Goal: Task Accomplishment & Management: Manage account settings

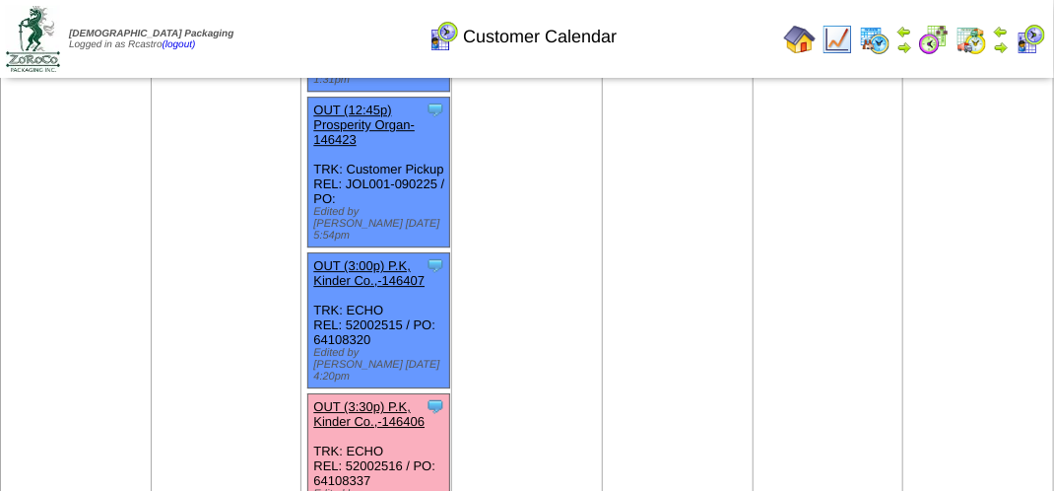
scroll to position [2088, 0]
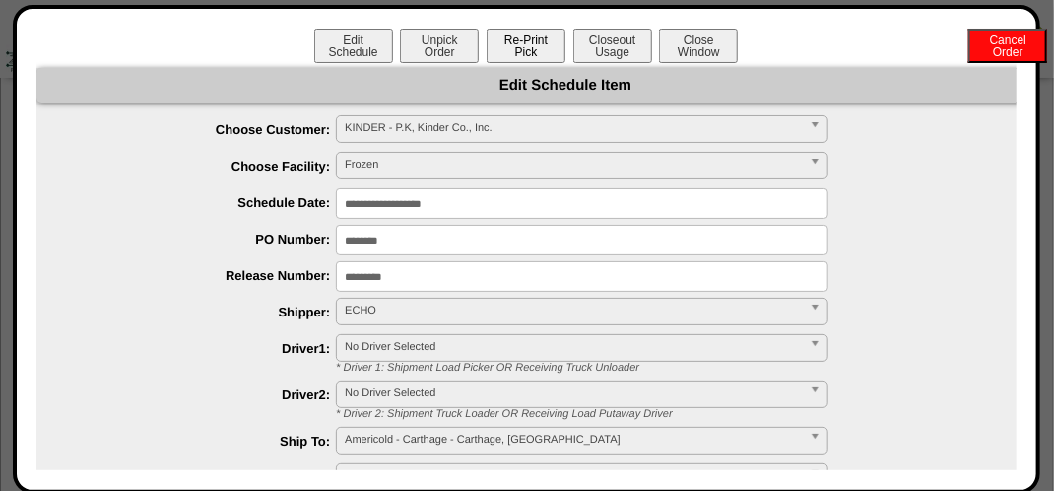
click at [534, 54] on button "Re-Print Pick" at bounding box center [526, 46] width 79 height 34
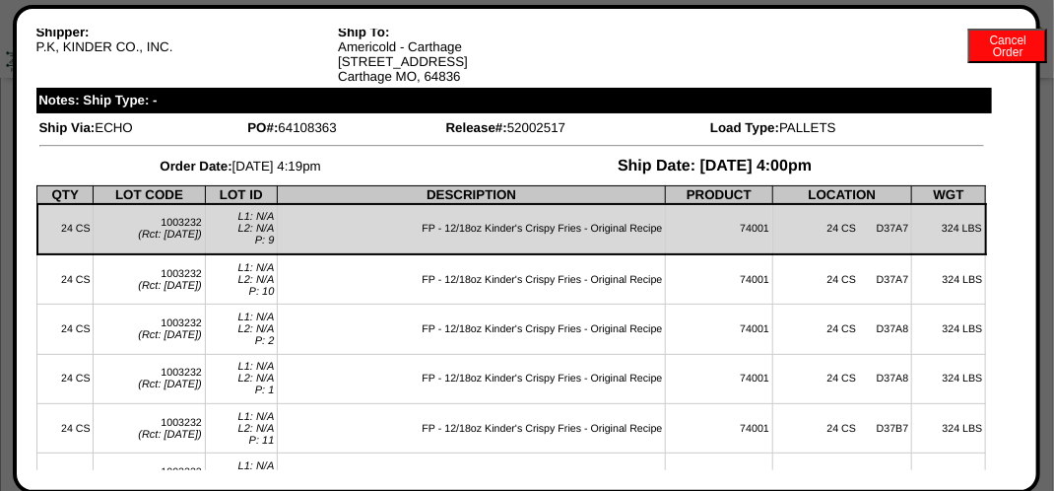
scroll to position [0, 0]
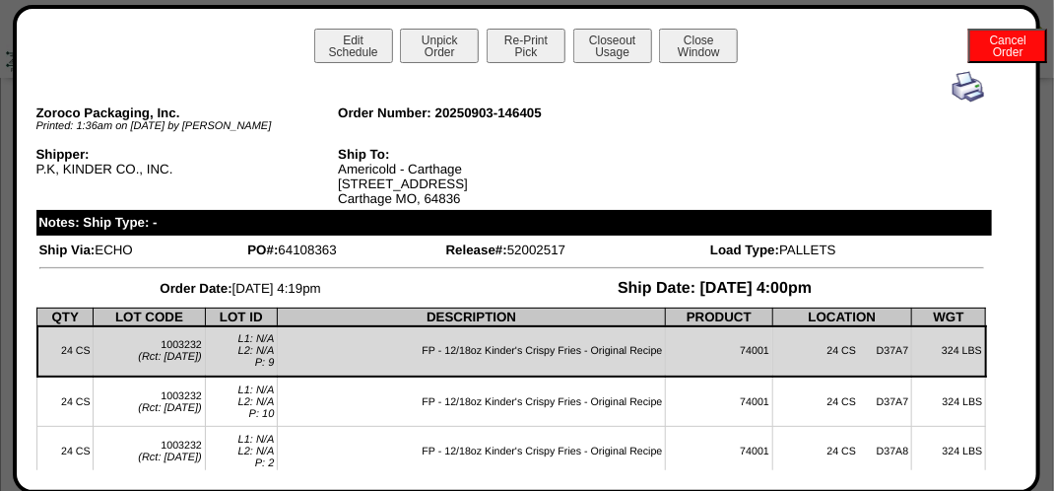
click at [966, 84] on img at bounding box center [969, 87] width 32 height 32
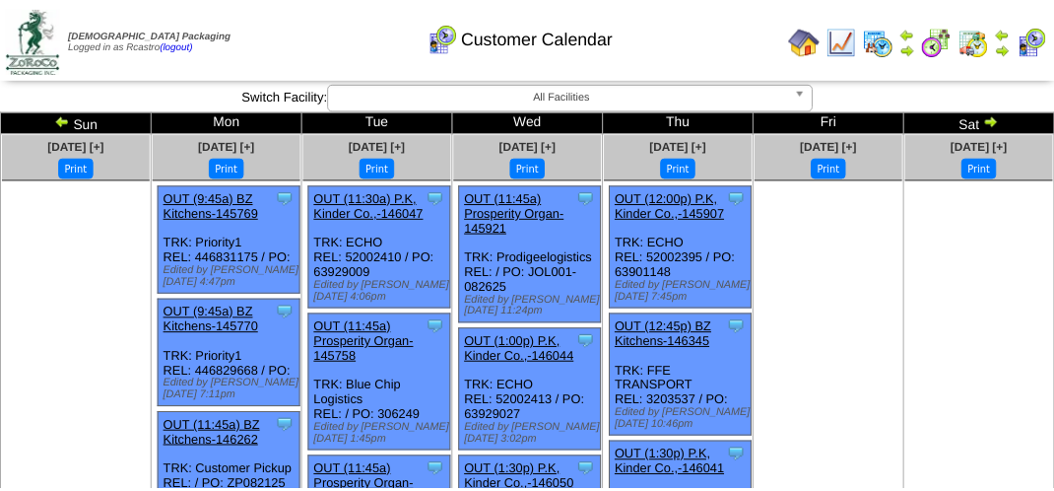
scroll to position [2088, 0]
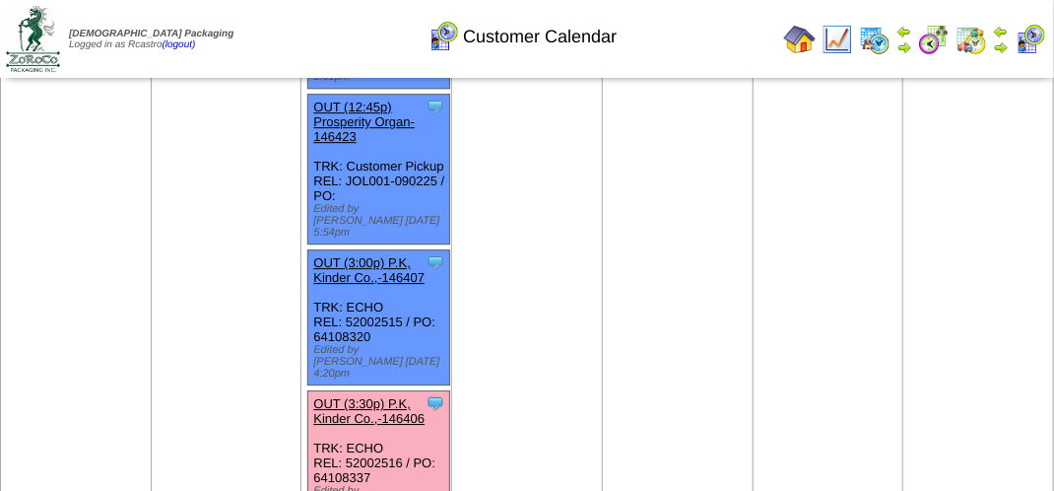
click at [843, 41] on img at bounding box center [838, 40] width 32 height 32
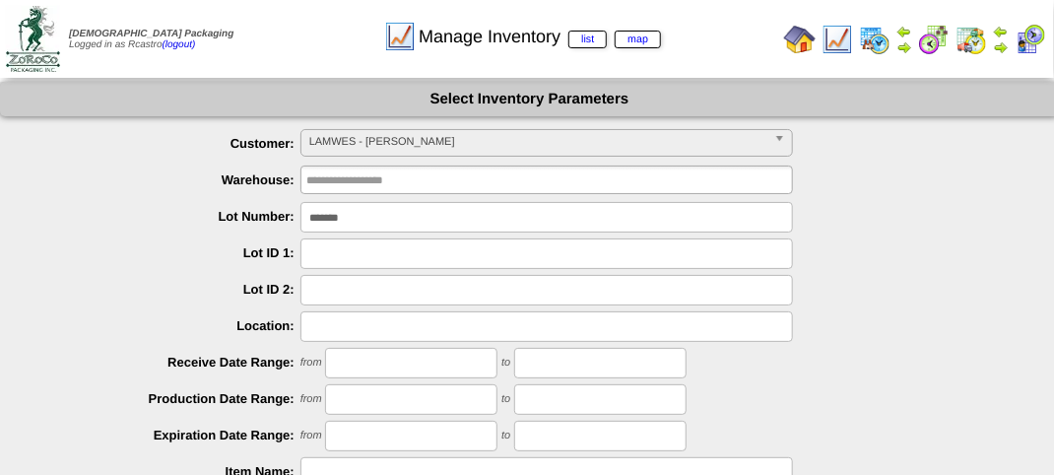
click at [463, 215] on input "*******" at bounding box center [547, 217] width 493 height 31
type input "*"
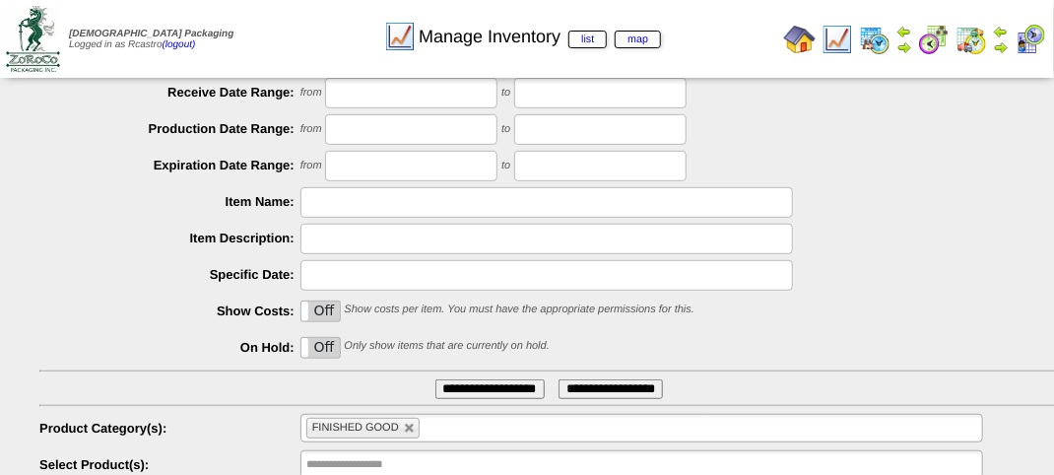
scroll to position [346, 0]
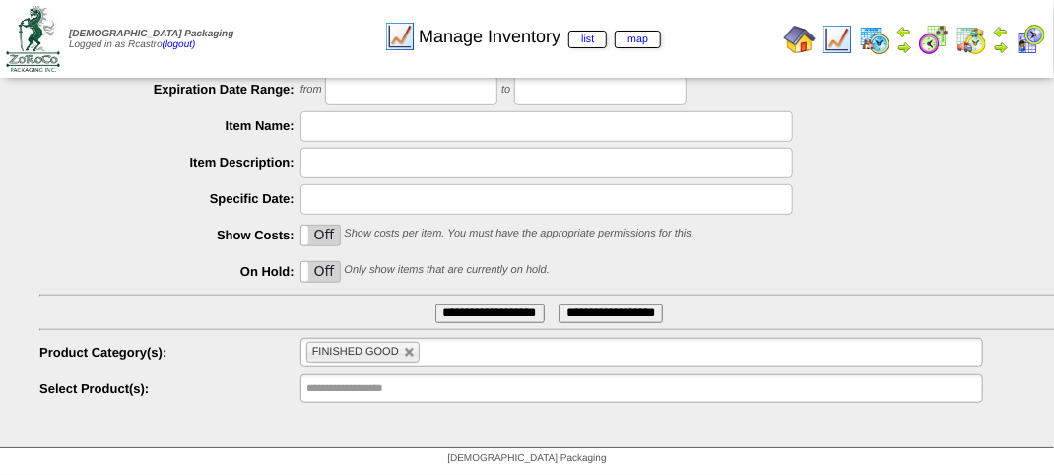
type input "*******"
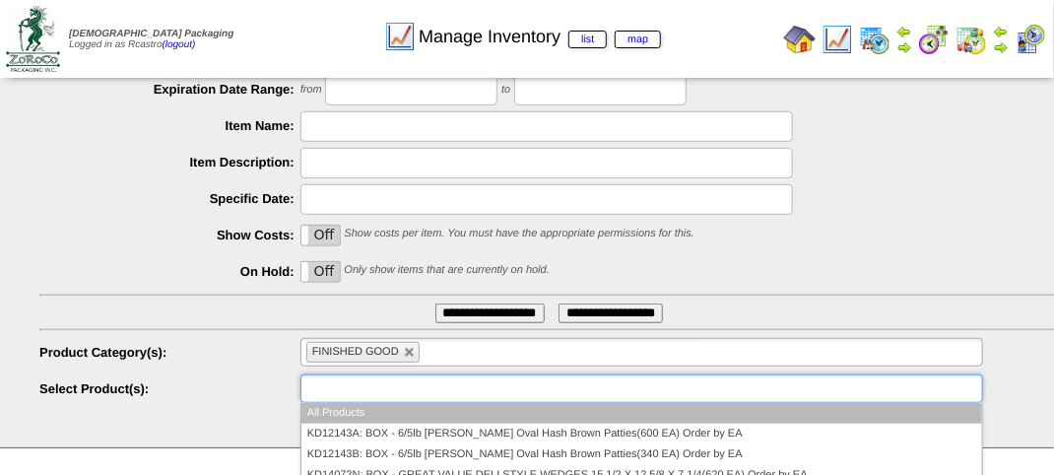
click at [390, 384] on input "text" at bounding box center [369, 388] width 126 height 25
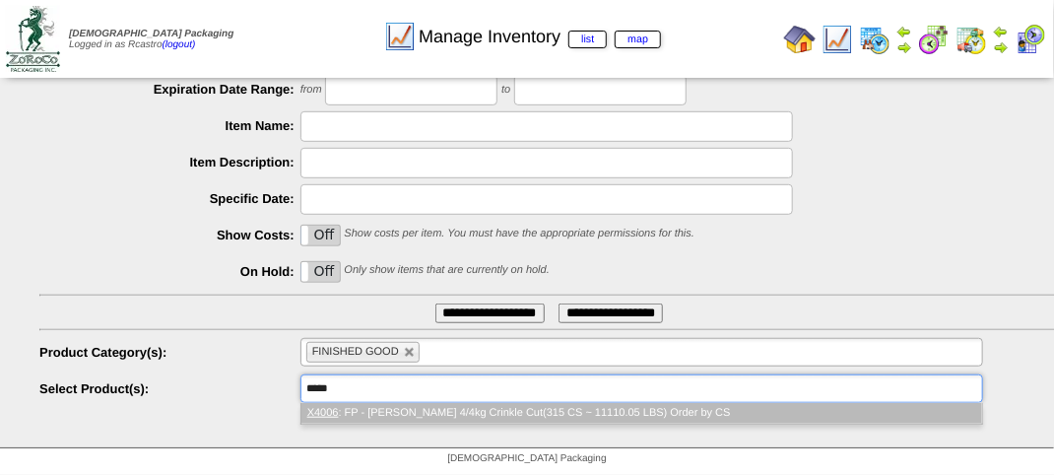
type input "**********"
click at [477, 312] on input "**********" at bounding box center [490, 313] width 109 height 20
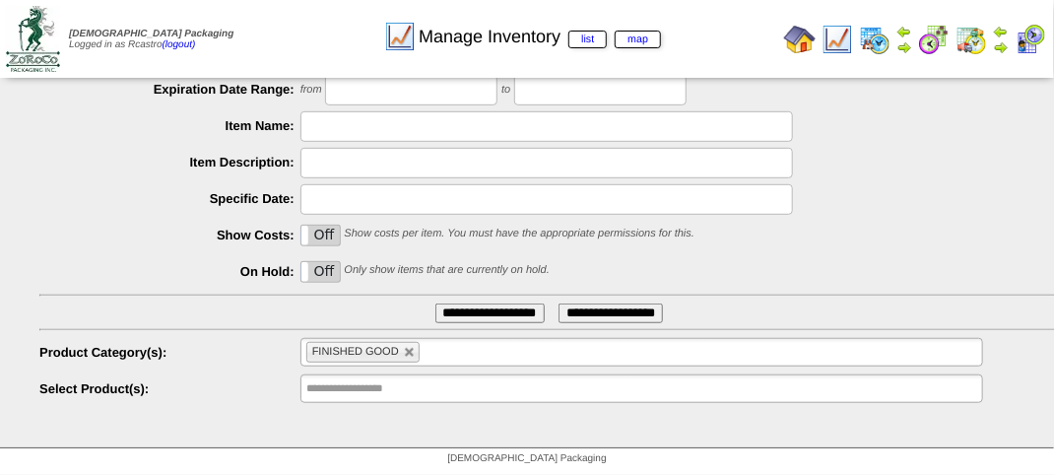
scroll to position [50, 0]
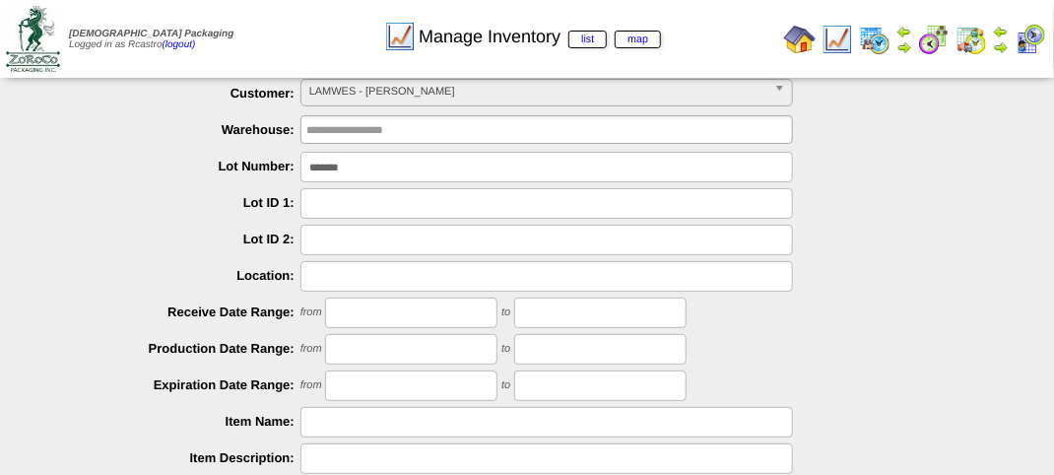
click at [422, 421] on input "text" at bounding box center [547, 422] width 493 height 31
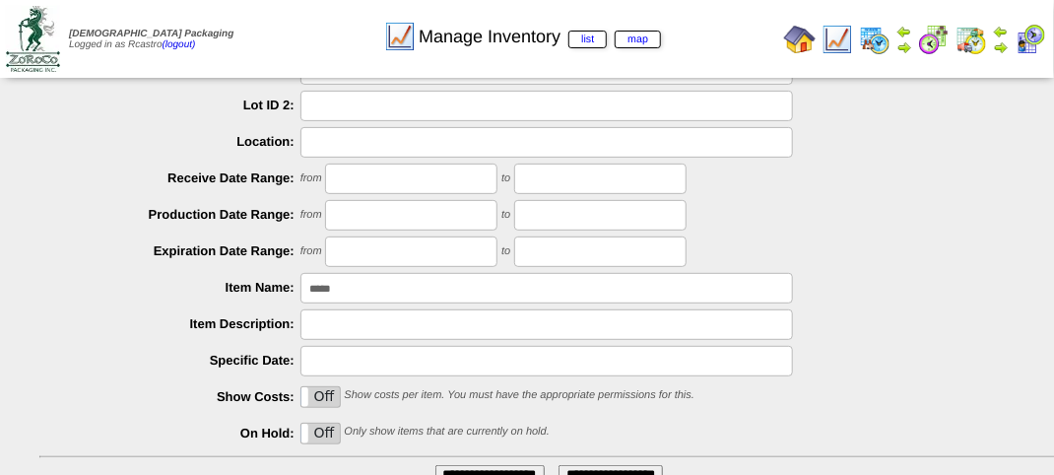
scroll to position [346, 0]
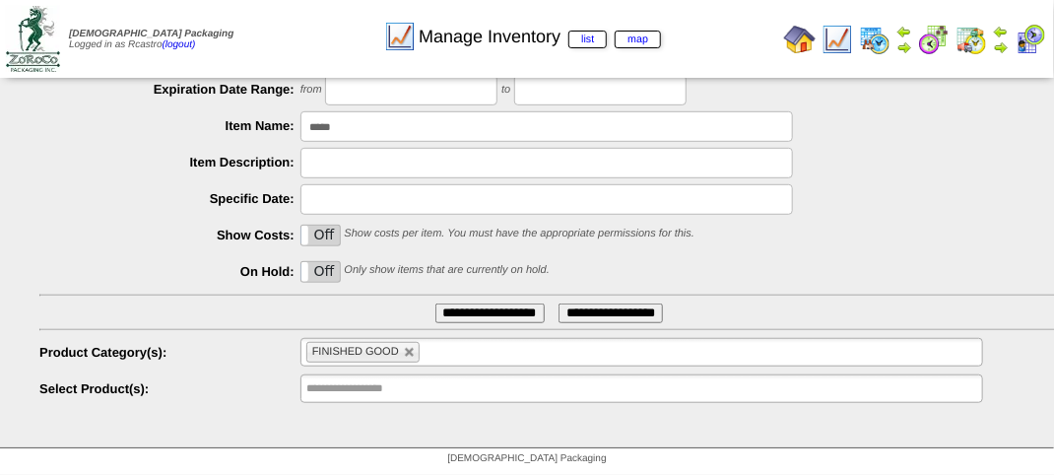
type input "*****"
click at [442, 309] on input "**********" at bounding box center [490, 313] width 109 height 20
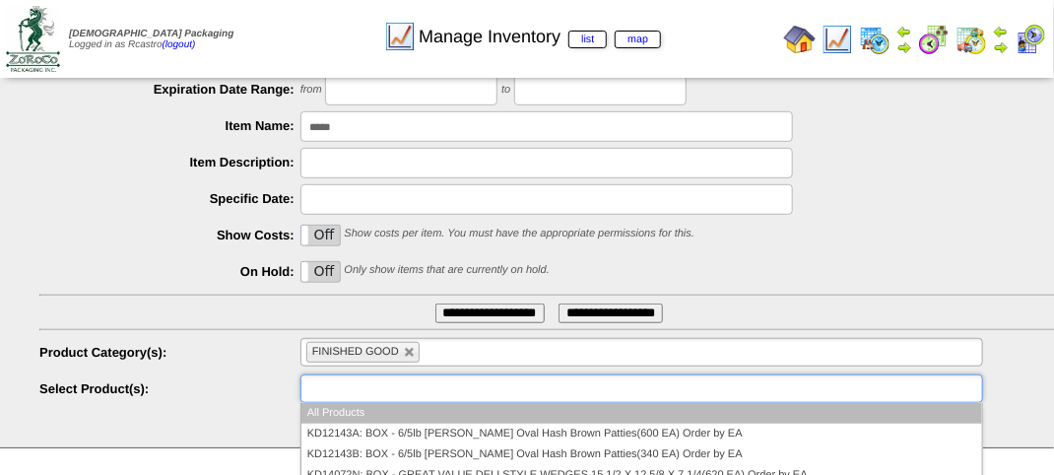
click at [383, 393] on input "text" at bounding box center [369, 388] width 126 height 25
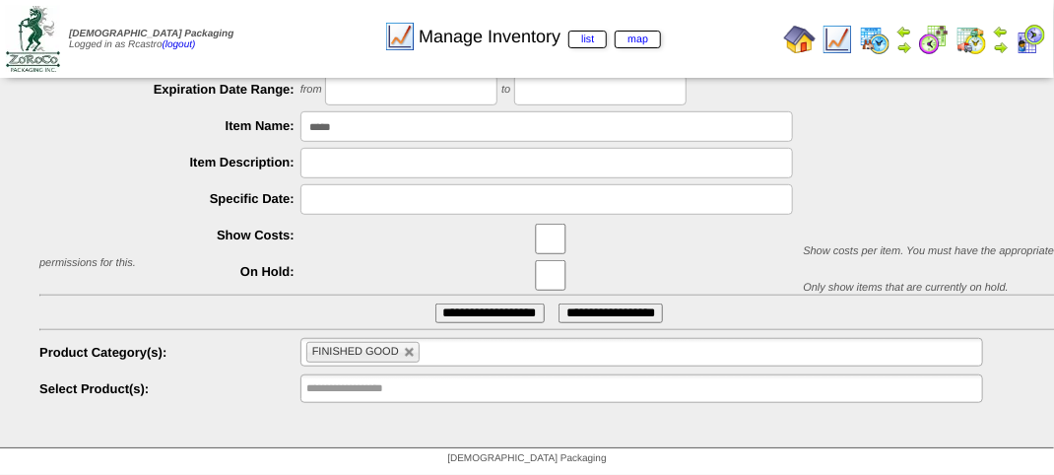
scroll to position [346, 0]
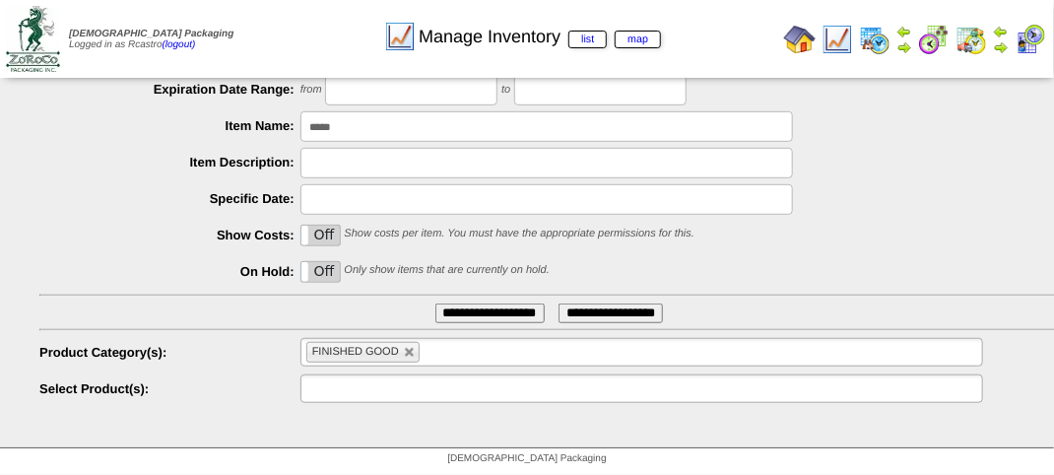
click at [391, 392] on input "text" at bounding box center [369, 388] width 126 height 25
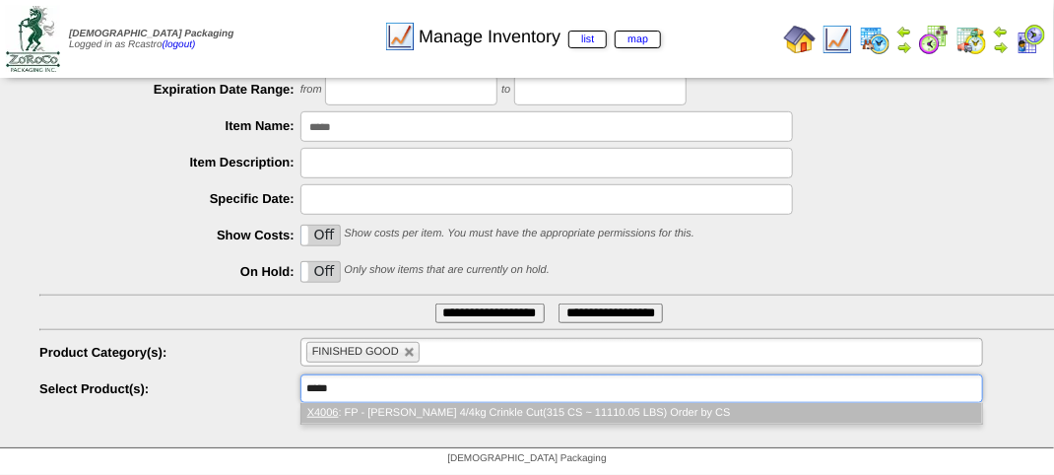
type input "**********"
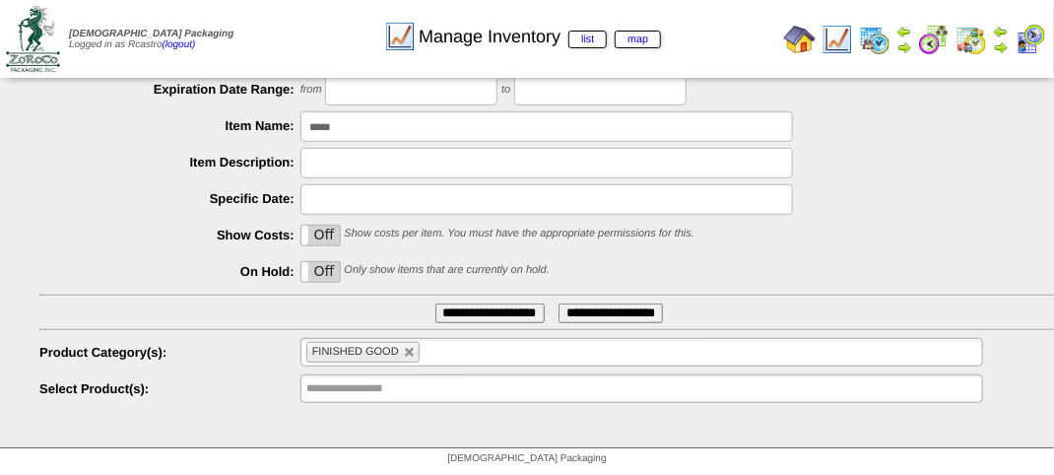
click at [481, 302] on ul "**********" at bounding box center [529, 94] width 1059 height 622
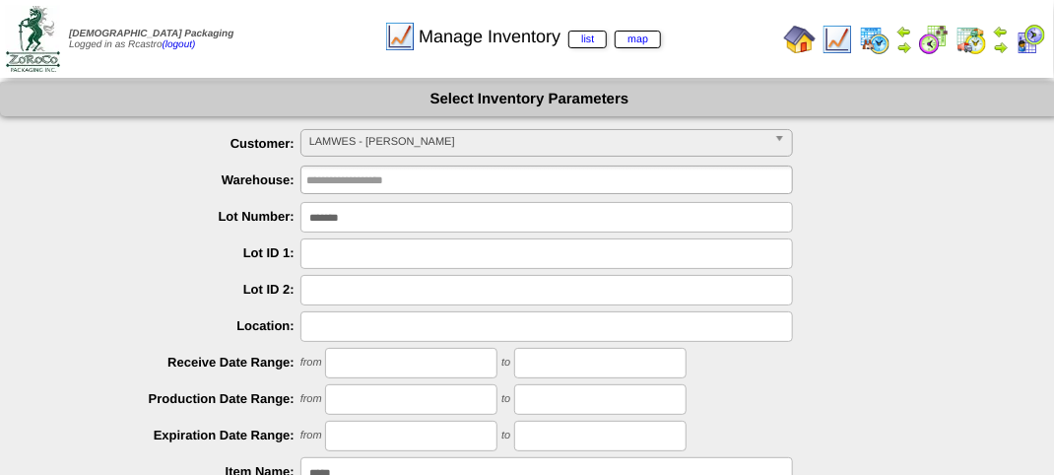
scroll to position [0, 0]
click at [363, 223] on input "*******" at bounding box center [547, 217] width 493 height 31
type input "*"
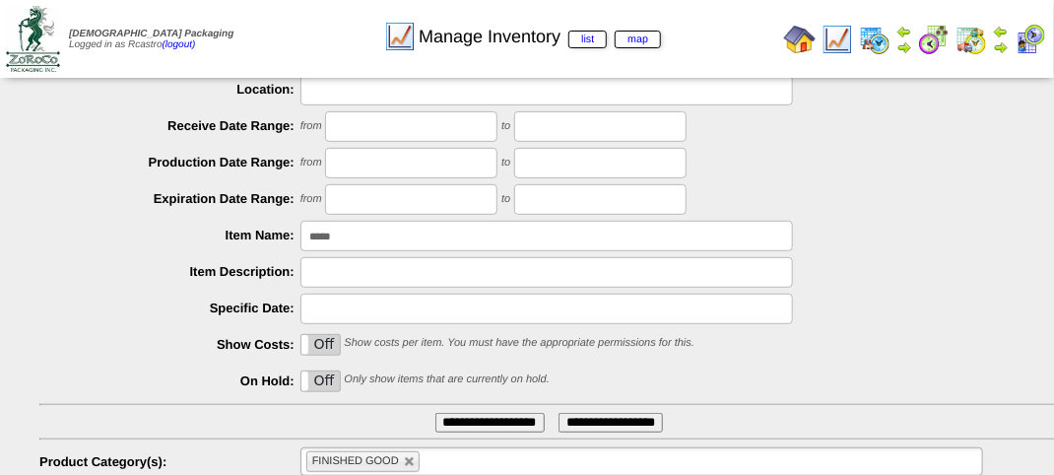
scroll to position [346, 0]
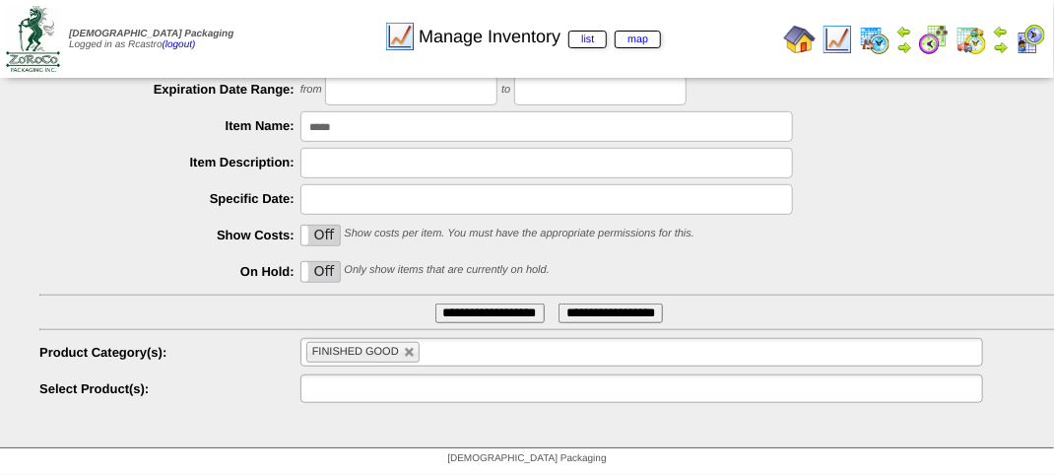
click at [374, 398] on input "text" at bounding box center [369, 388] width 126 height 25
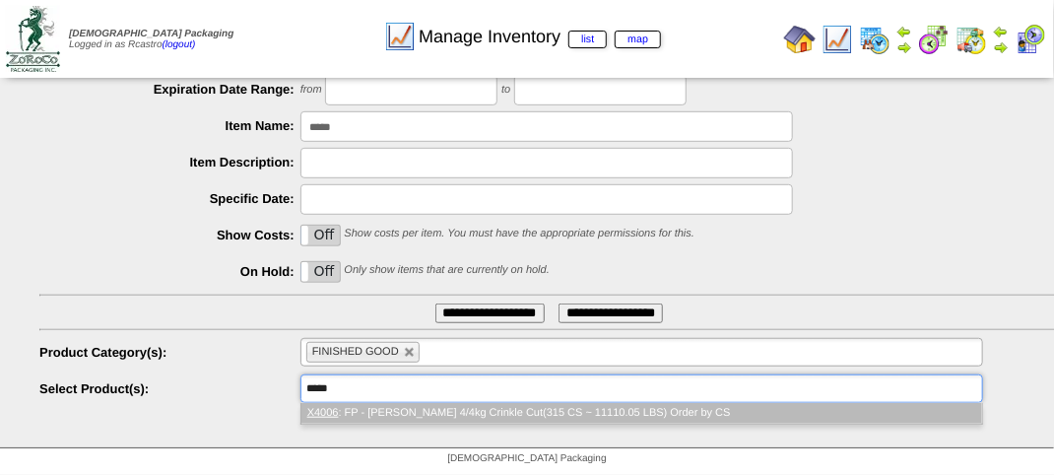
type input "**********"
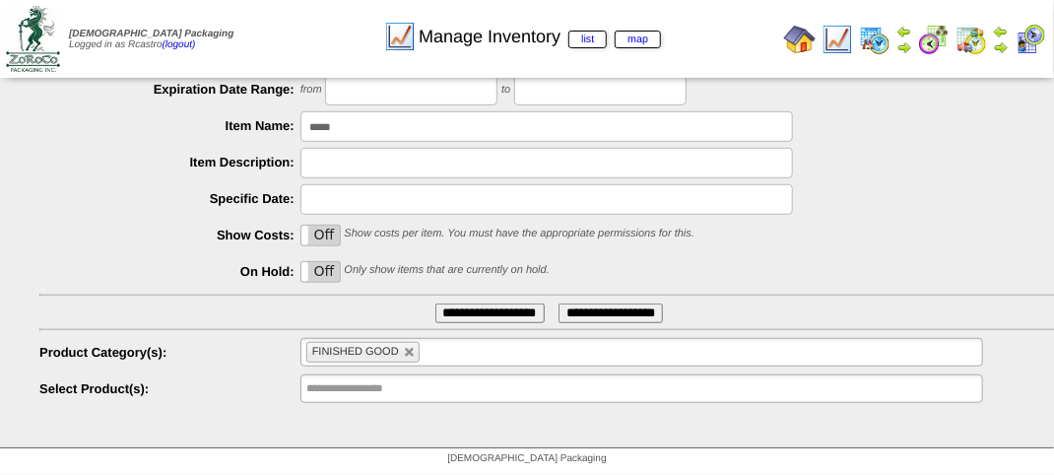
click at [486, 315] on input "**********" at bounding box center [490, 313] width 109 height 20
click at [487, 312] on input "**********" at bounding box center [490, 313] width 109 height 20
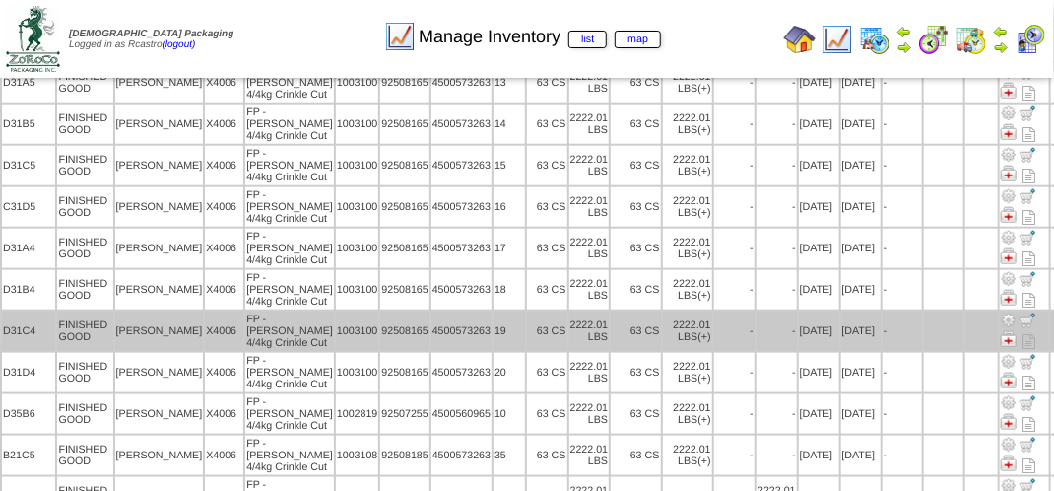
scroll to position [677, 0]
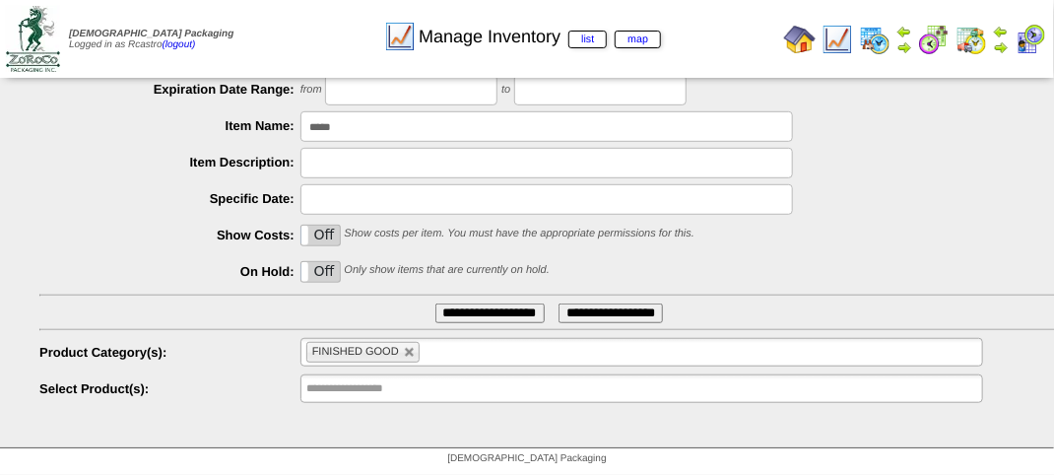
scroll to position [346, 0]
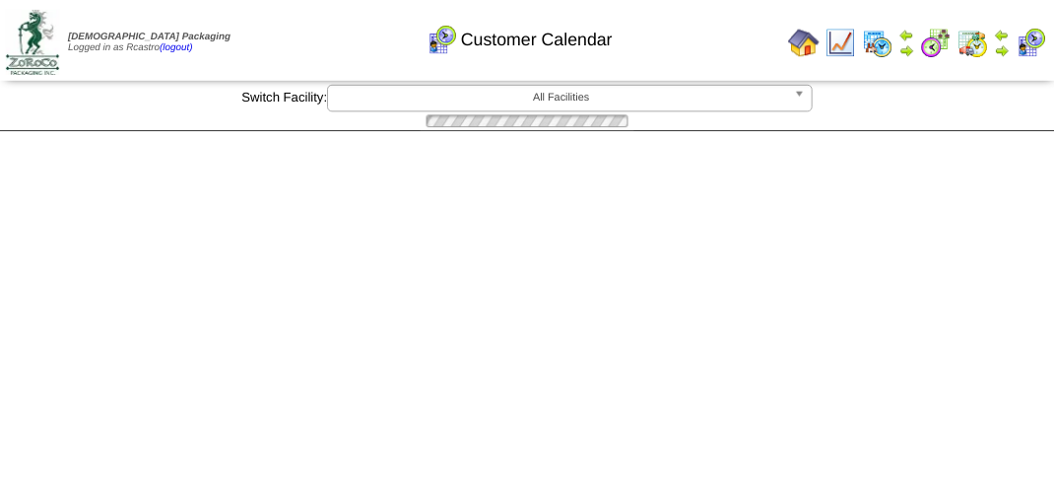
scroll to position [2088, 0]
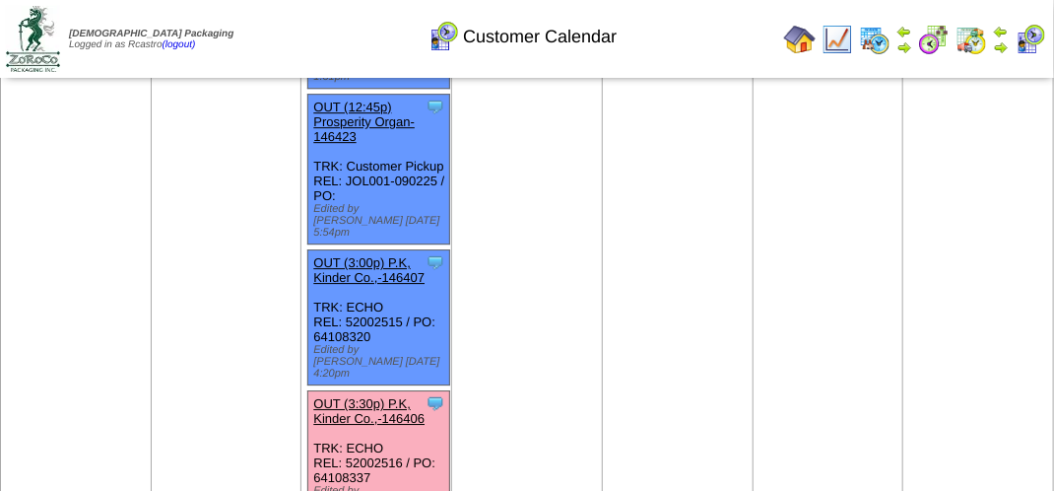
click at [378, 396] on link "OUT (3:30p) P.K, Kinder Co.,-146406" at bounding box center [368, 411] width 111 height 30
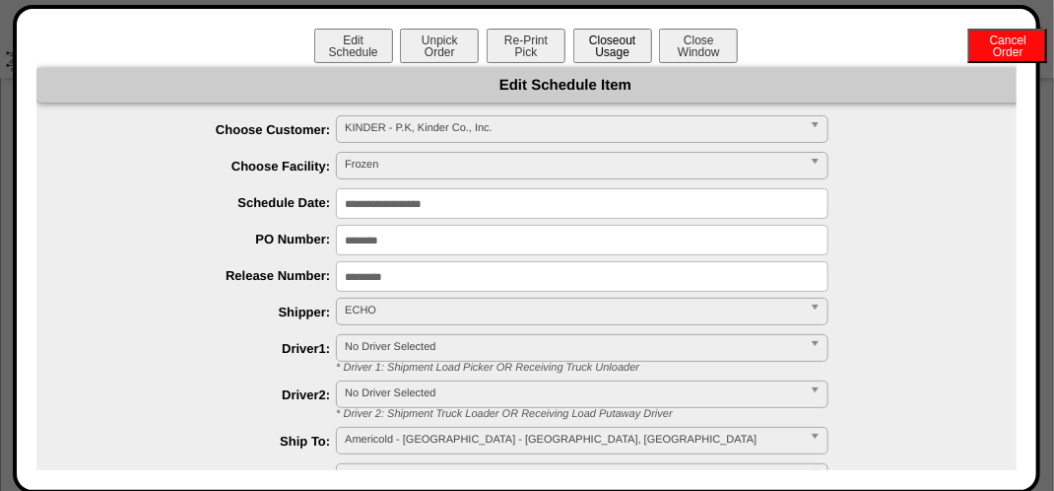
click at [621, 46] on button "Closeout Usage" at bounding box center [612, 46] width 79 height 34
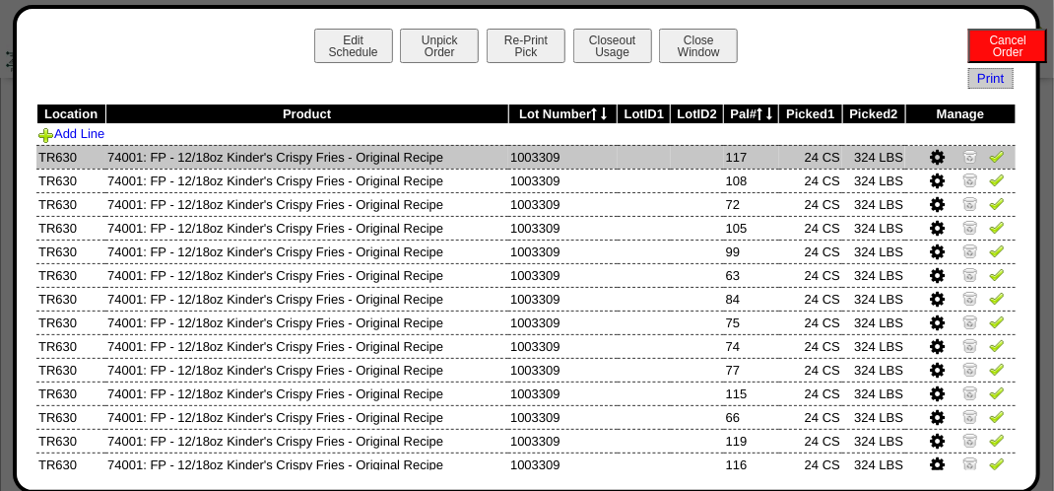
click at [989, 160] on img at bounding box center [997, 156] width 16 height 16
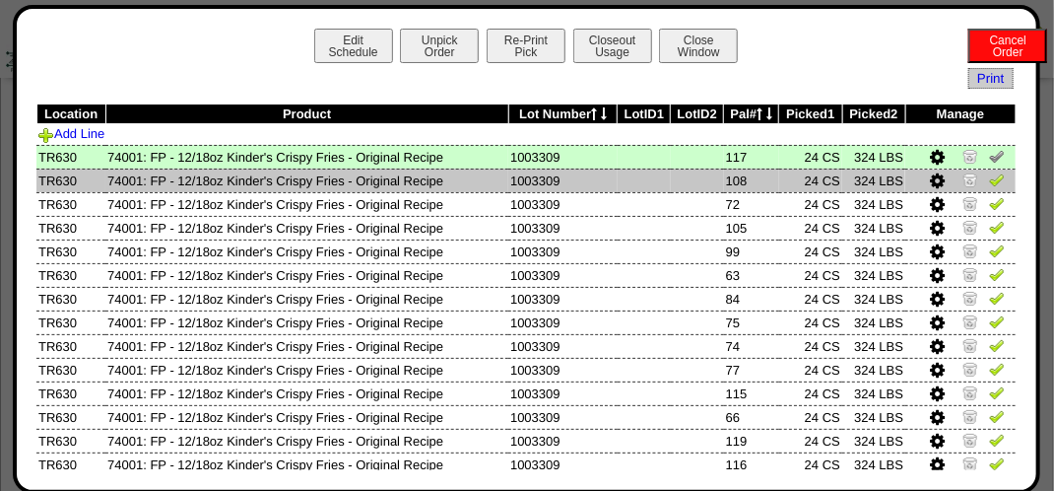
click at [989, 191] on td at bounding box center [961, 180] width 110 height 24
click at [989, 181] on img at bounding box center [997, 179] width 16 height 16
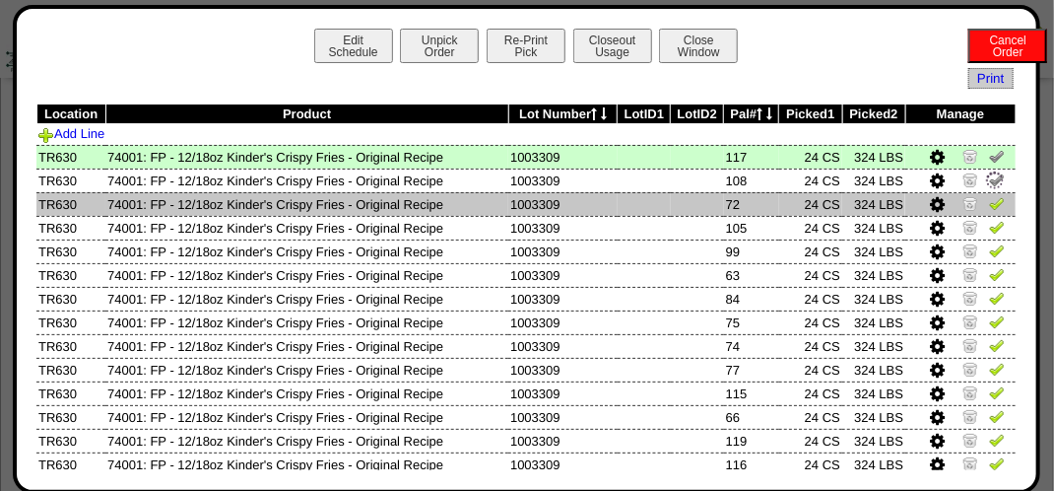
click at [989, 202] on img at bounding box center [997, 203] width 16 height 16
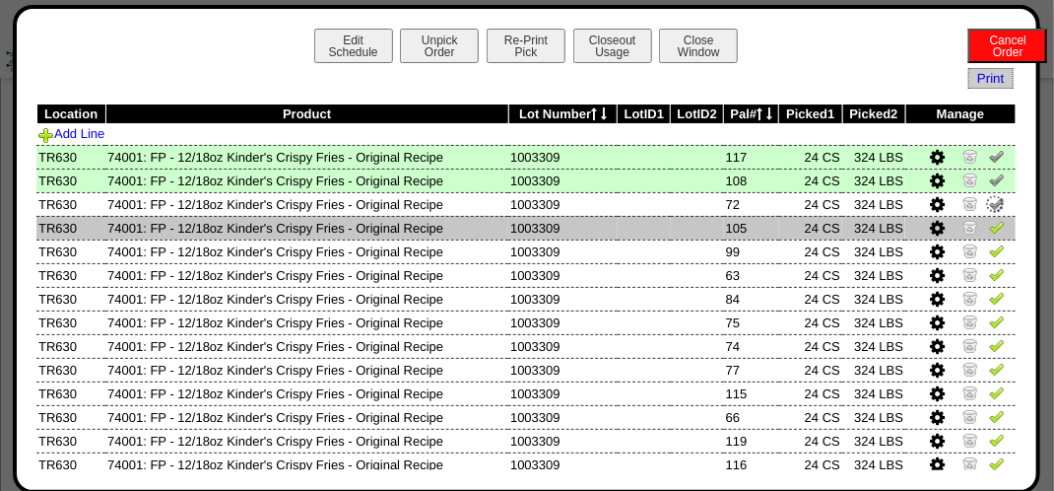
click at [989, 227] on img at bounding box center [997, 227] width 16 height 16
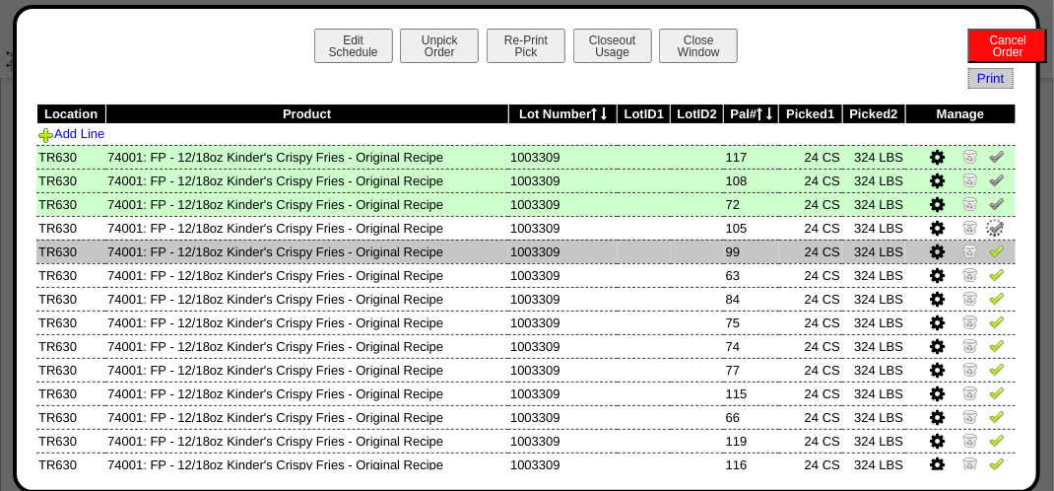
click at [989, 249] on img at bounding box center [997, 250] width 16 height 16
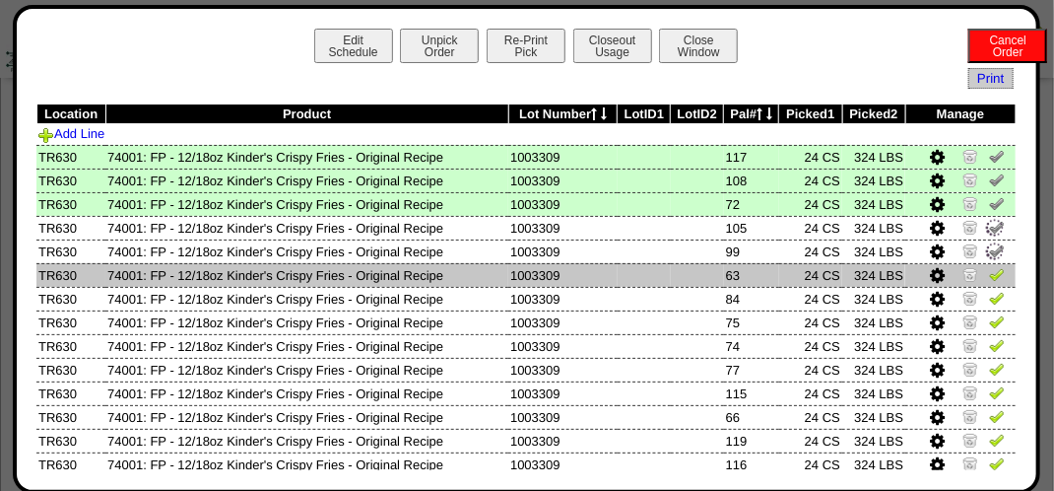
click at [989, 280] on img at bounding box center [997, 274] width 16 height 16
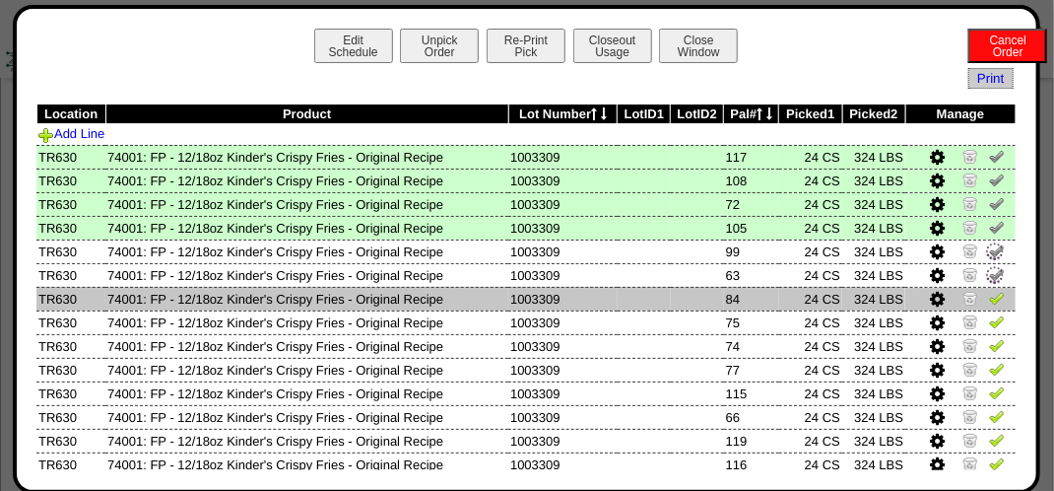
click at [989, 298] on img at bounding box center [997, 298] width 16 height 16
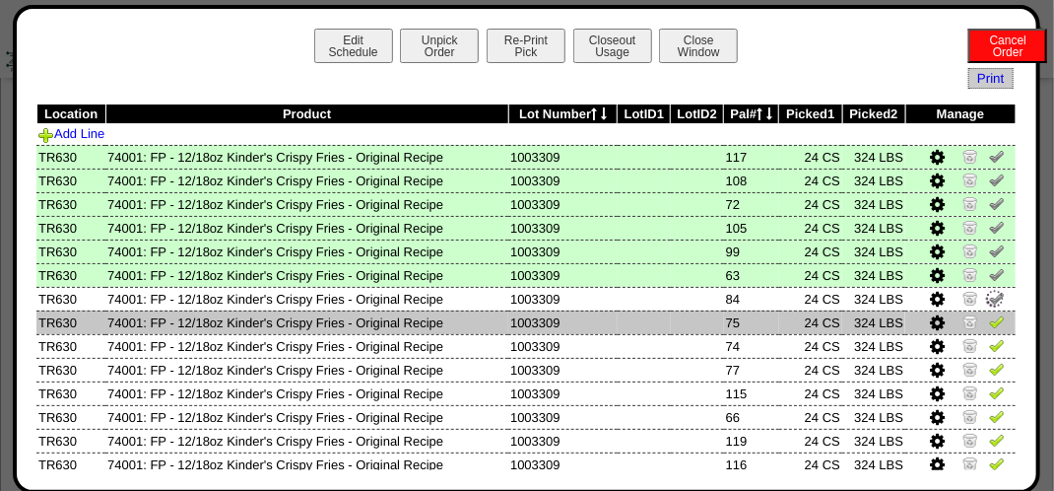
click at [989, 325] on img at bounding box center [997, 321] width 16 height 16
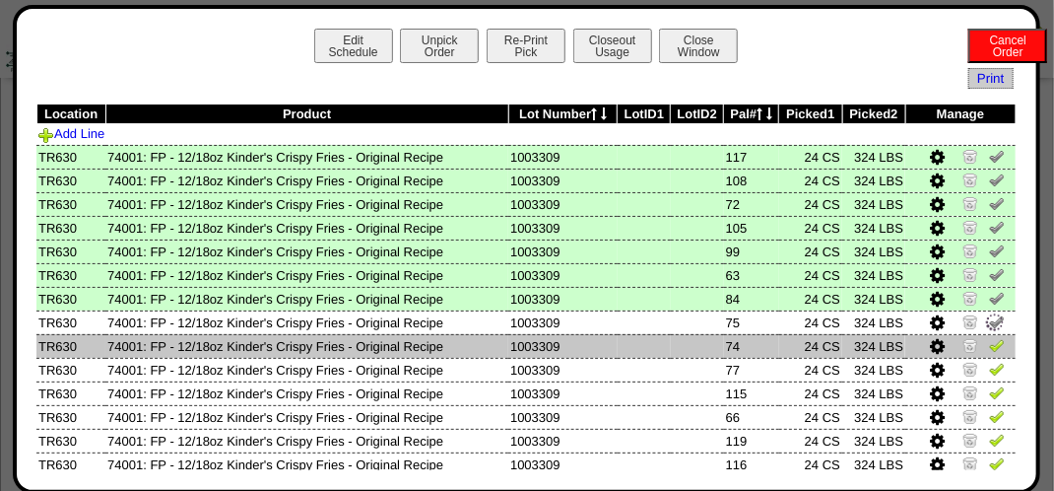
click at [989, 341] on img at bounding box center [997, 345] width 16 height 16
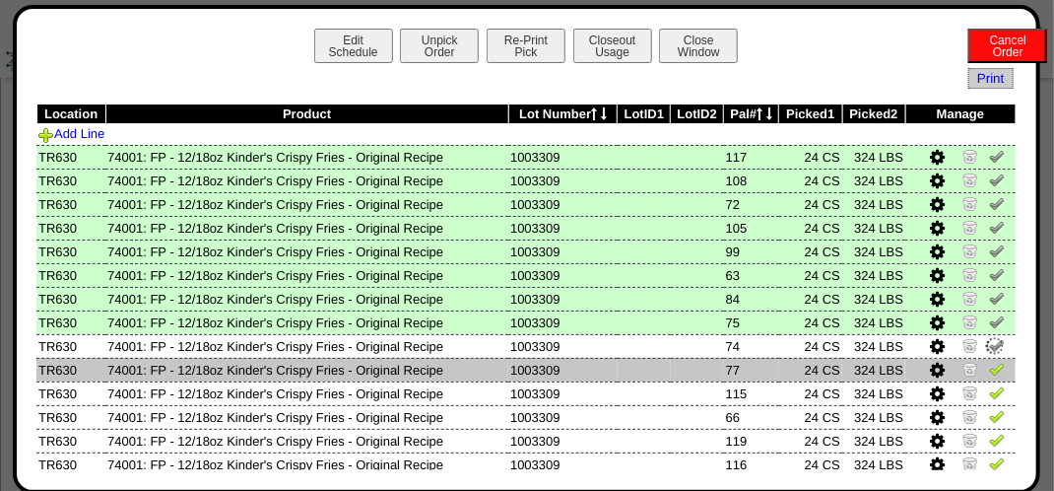
click at [989, 376] on img at bounding box center [997, 369] width 16 height 16
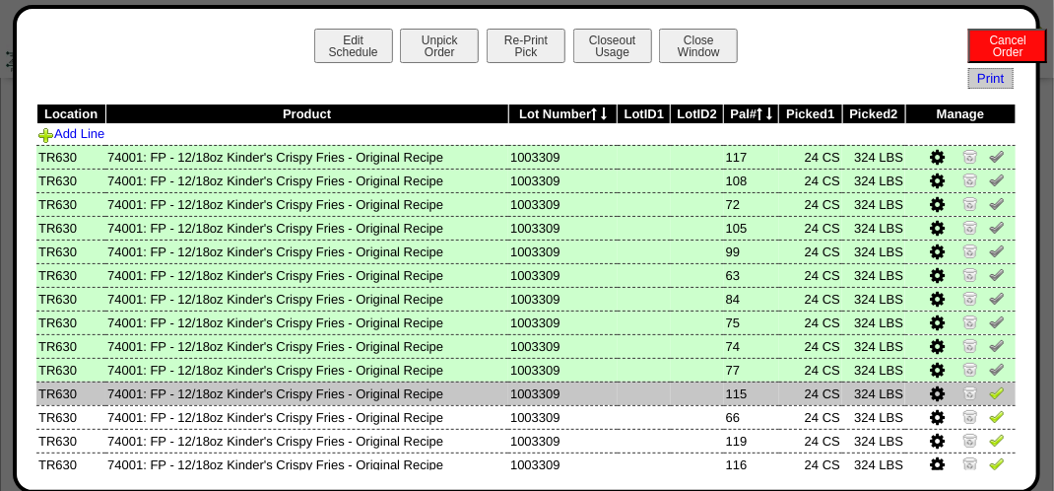
click at [989, 390] on img at bounding box center [997, 392] width 16 height 16
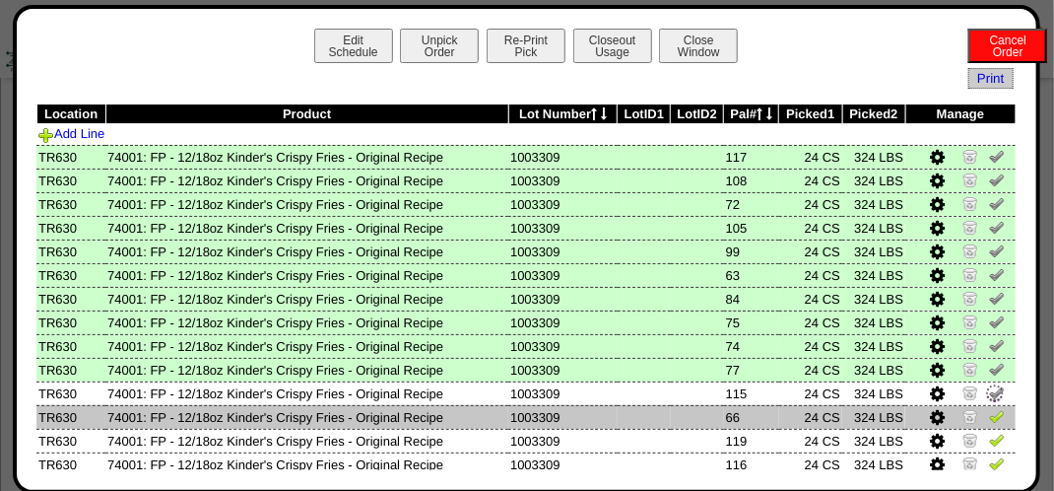
click at [989, 415] on img at bounding box center [997, 416] width 16 height 16
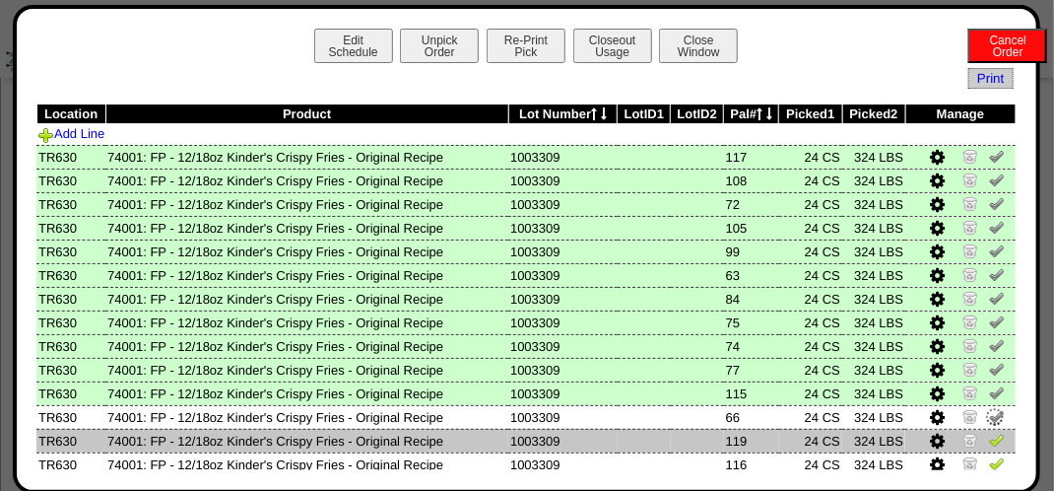
click at [989, 448] on link at bounding box center [997, 443] width 16 height 15
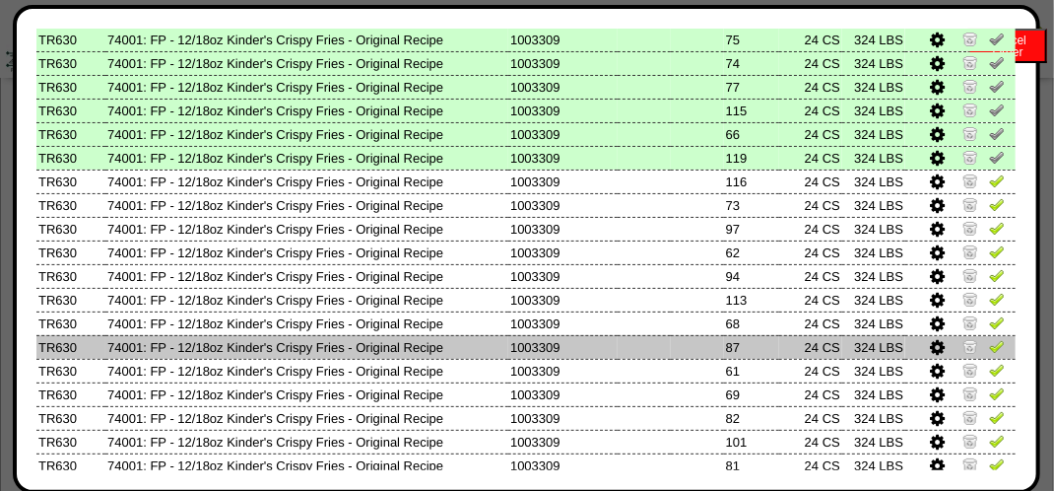
scroll to position [296, 0]
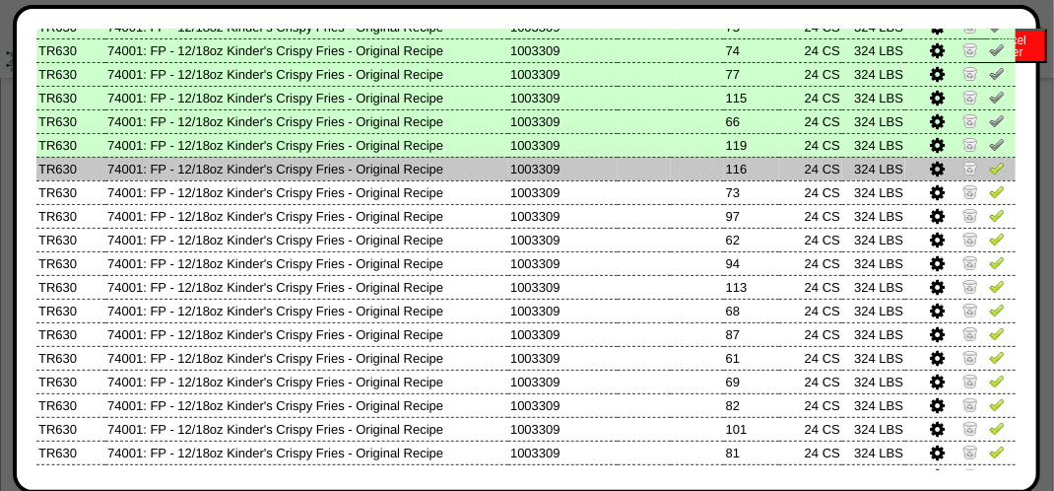
click at [989, 164] on img at bounding box center [997, 168] width 16 height 16
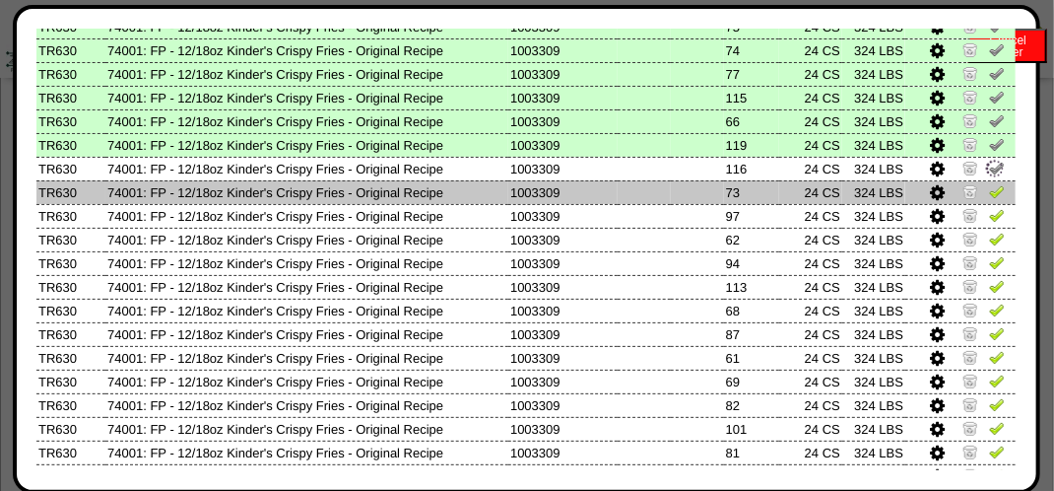
click at [989, 192] on img at bounding box center [997, 191] width 16 height 16
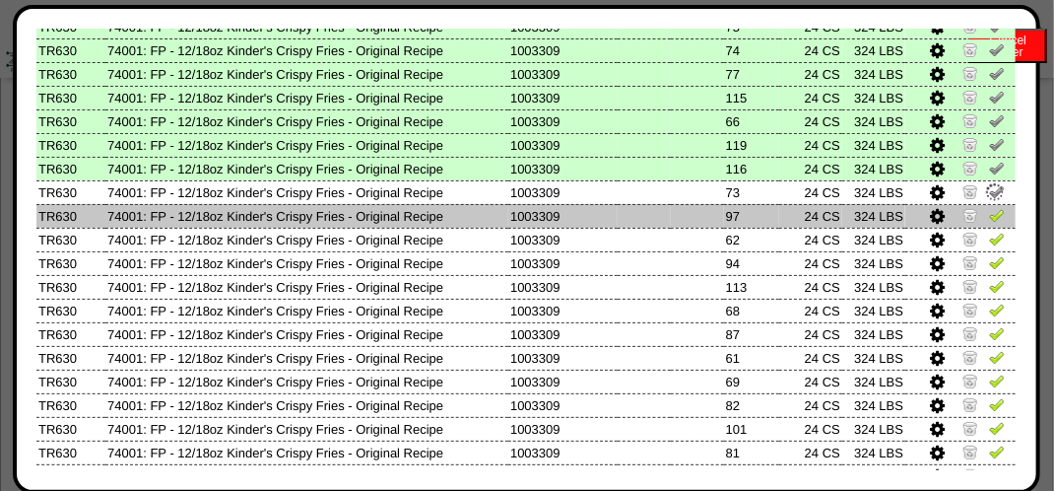
drag, startPoint x: 984, startPoint y: 214, endPoint x: 982, endPoint y: 228, distance: 13.9
click at [989, 216] on img at bounding box center [997, 215] width 16 height 16
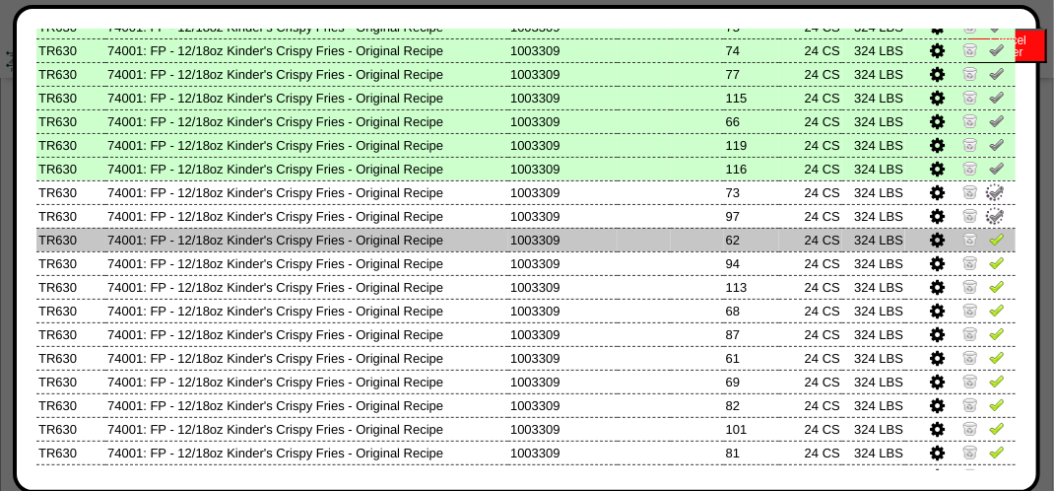
click at [989, 248] on link at bounding box center [997, 242] width 16 height 15
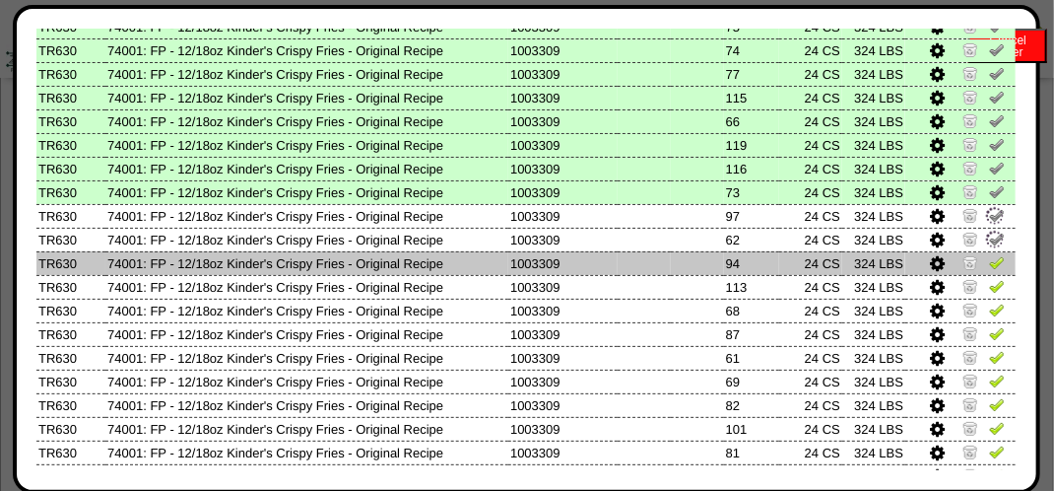
click at [989, 257] on img at bounding box center [997, 262] width 16 height 16
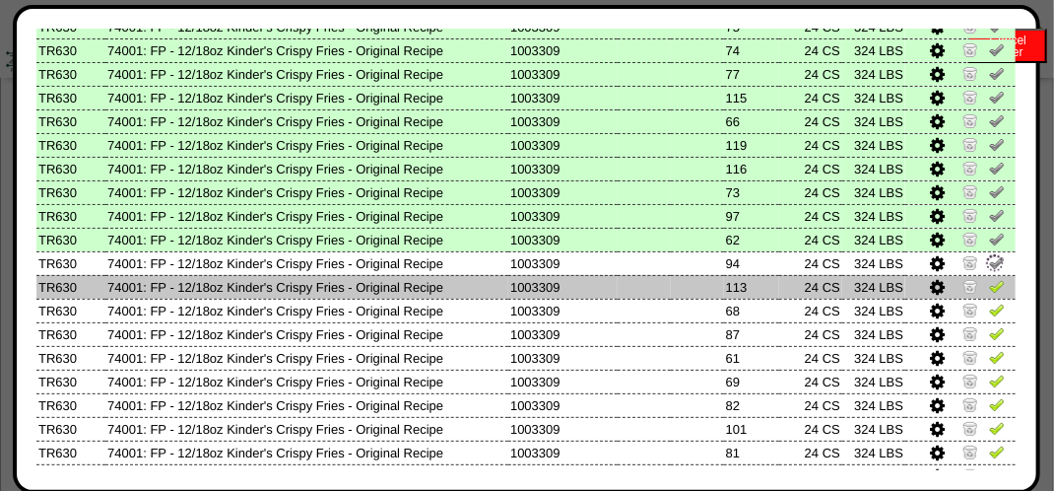
click at [989, 294] on img at bounding box center [997, 286] width 16 height 16
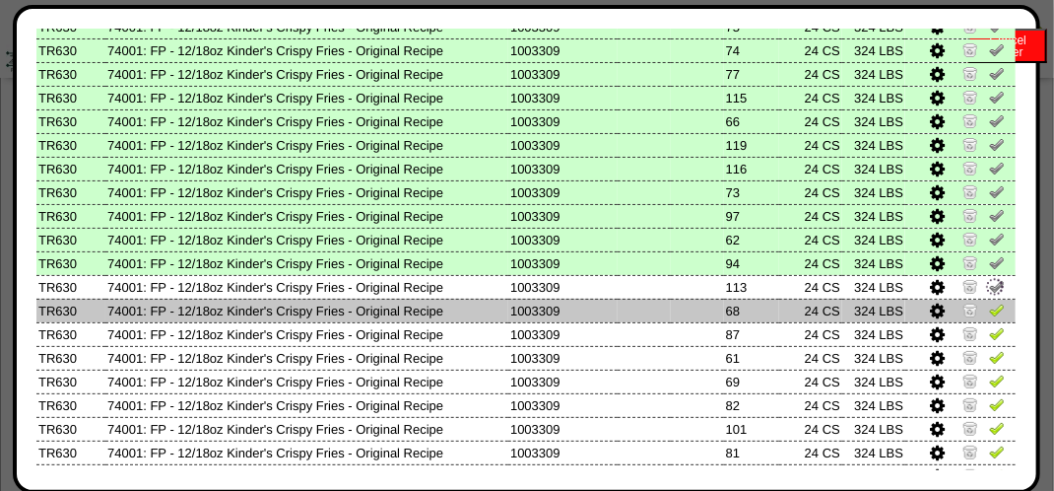
click at [989, 308] on img at bounding box center [997, 310] width 16 height 16
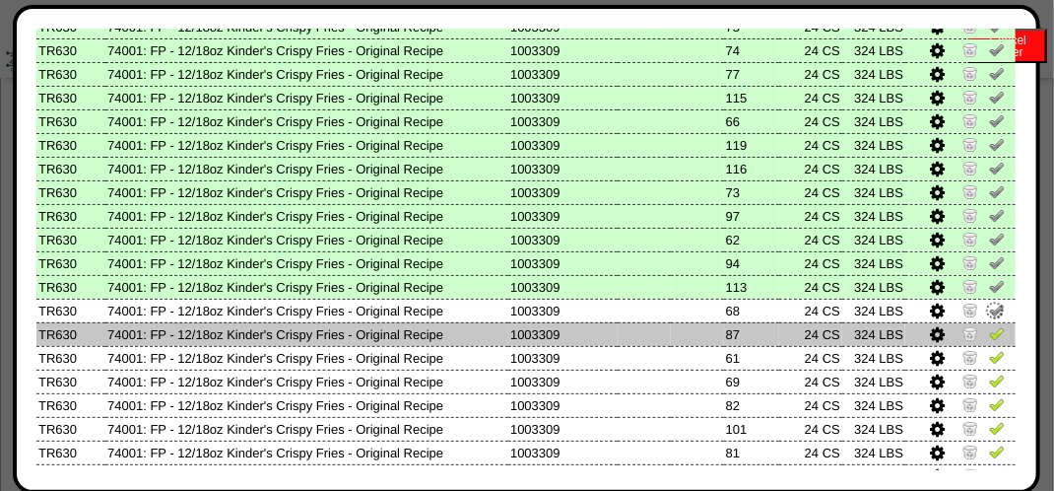
click at [989, 333] on img at bounding box center [997, 333] width 16 height 16
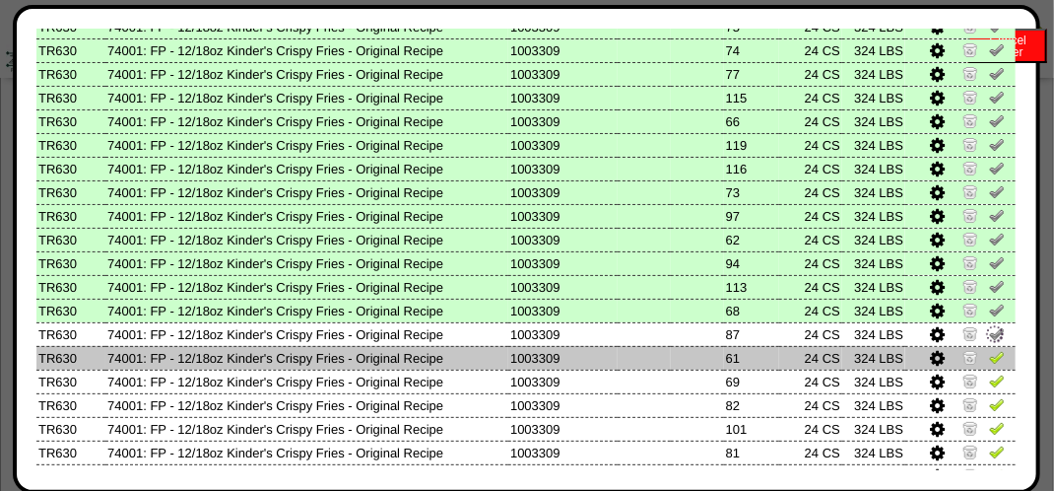
click at [989, 366] on link at bounding box center [997, 360] width 16 height 15
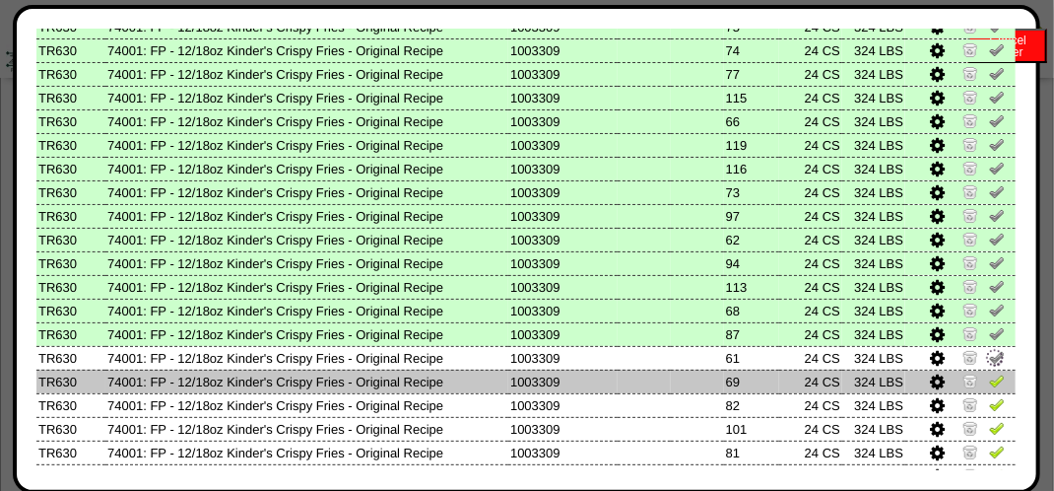
click at [990, 380] on img at bounding box center [997, 380] width 16 height 16
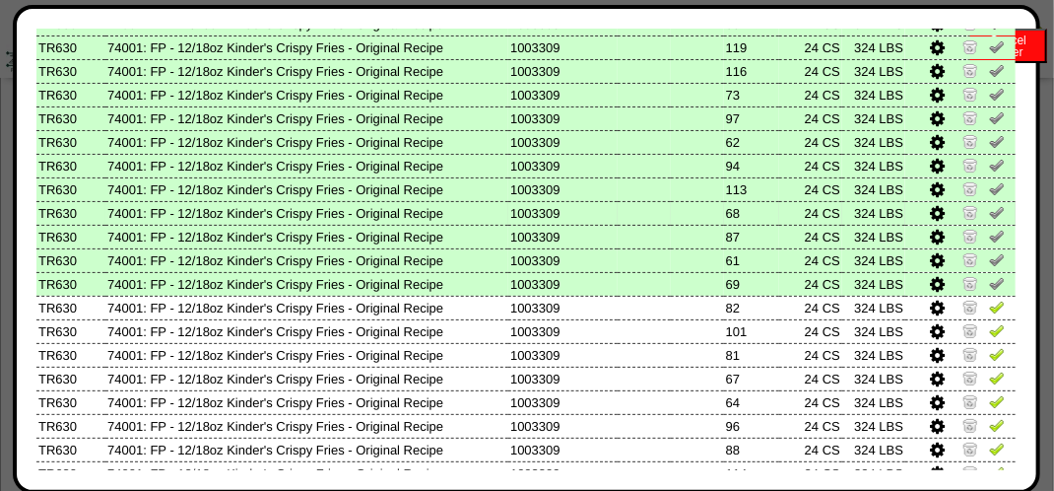
scroll to position [394, 0]
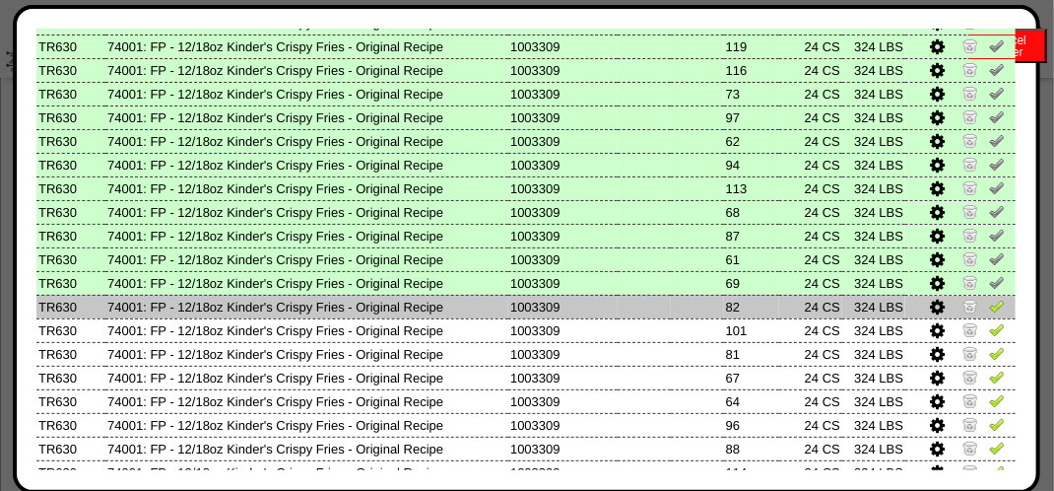
click at [989, 311] on img at bounding box center [997, 306] width 16 height 16
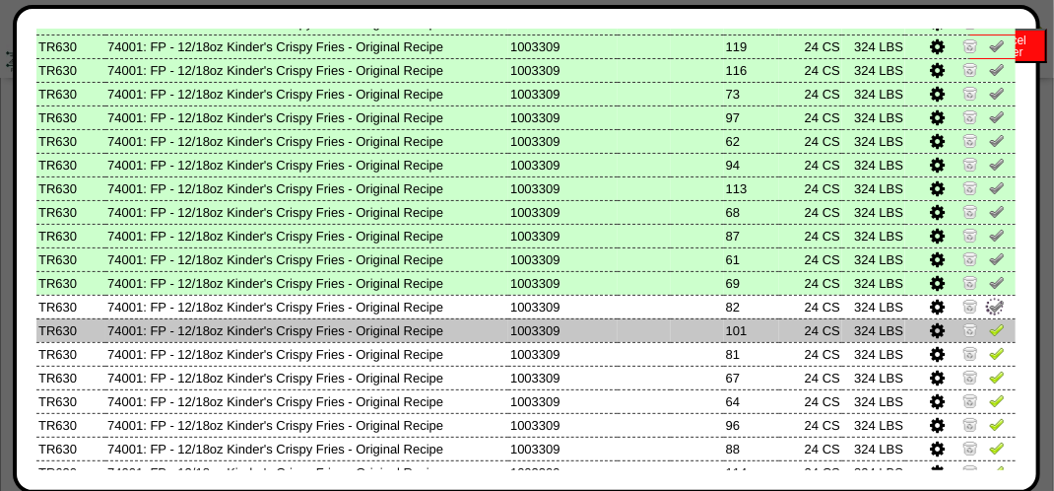
click at [989, 338] on link at bounding box center [997, 332] width 16 height 15
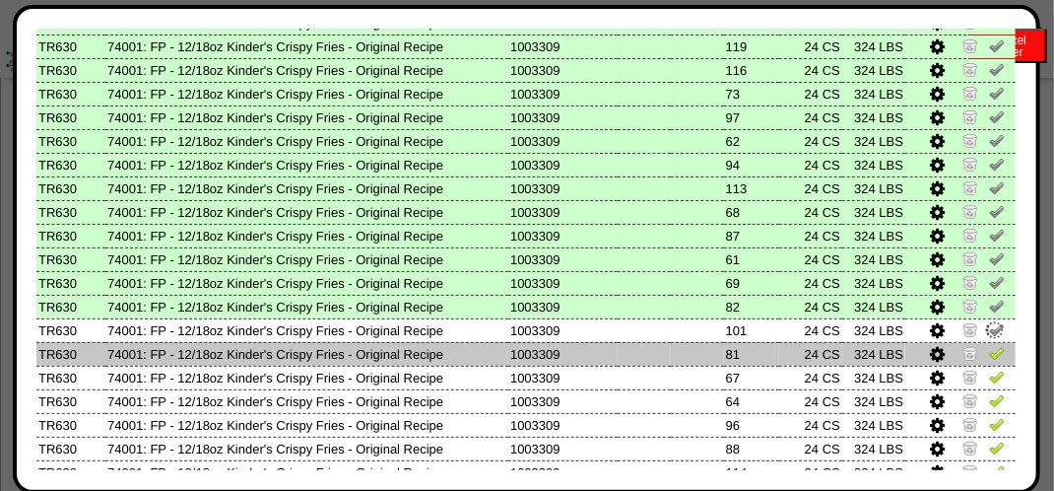
click at [989, 351] on img at bounding box center [997, 353] width 16 height 16
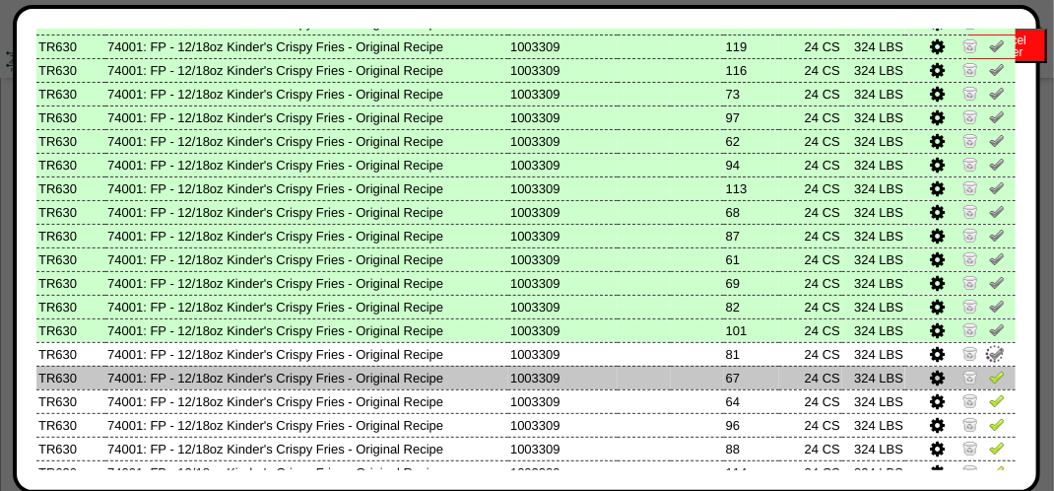
click at [989, 378] on img at bounding box center [997, 377] width 16 height 16
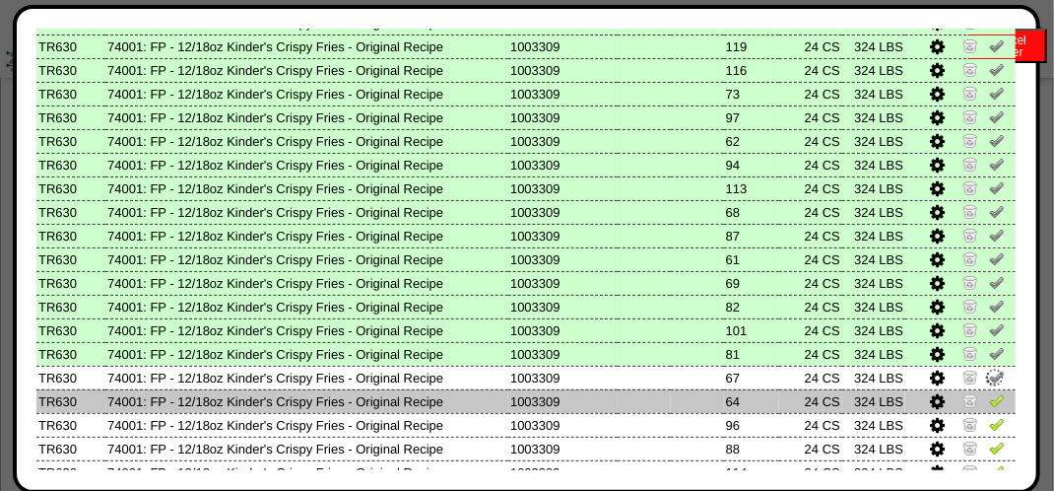
click at [989, 408] on img at bounding box center [997, 400] width 16 height 16
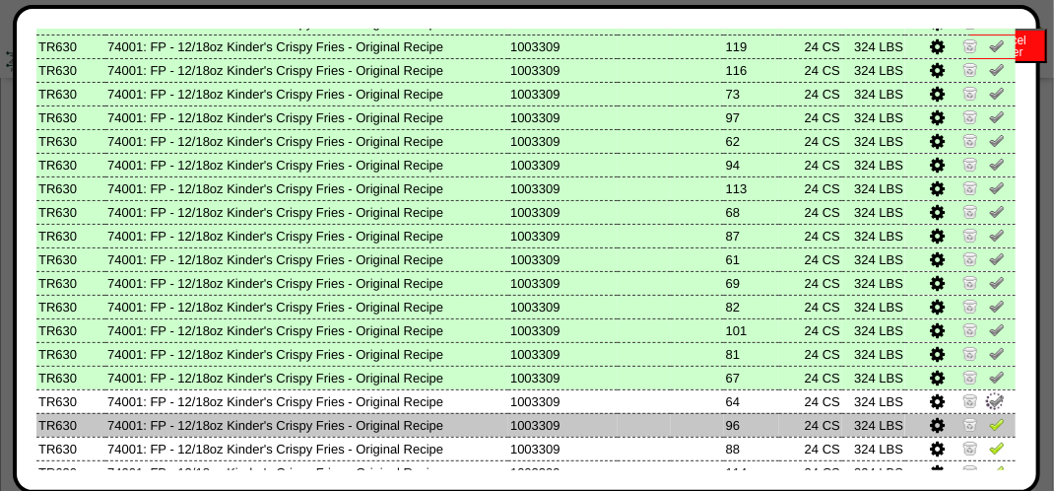
click at [981, 436] on td at bounding box center [961, 425] width 110 height 24
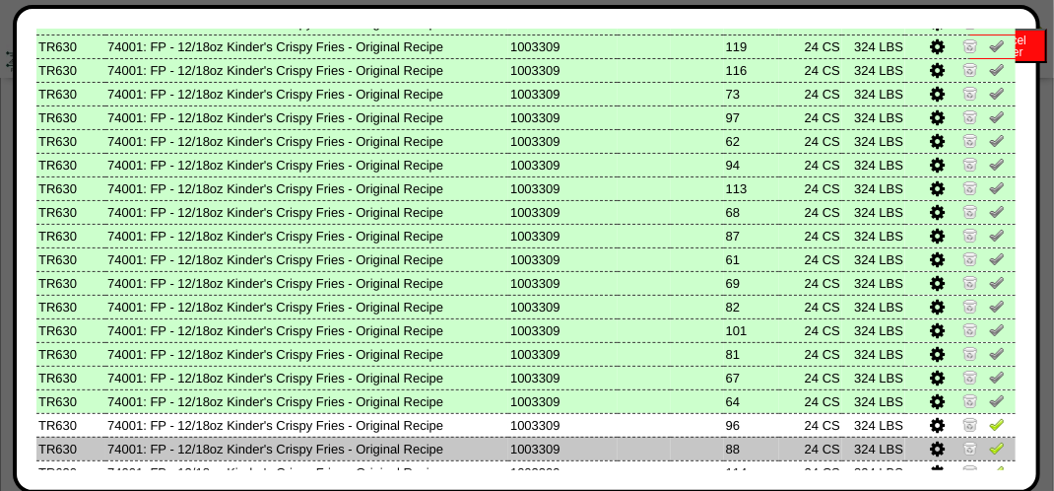
click at [989, 441] on img at bounding box center [997, 447] width 16 height 16
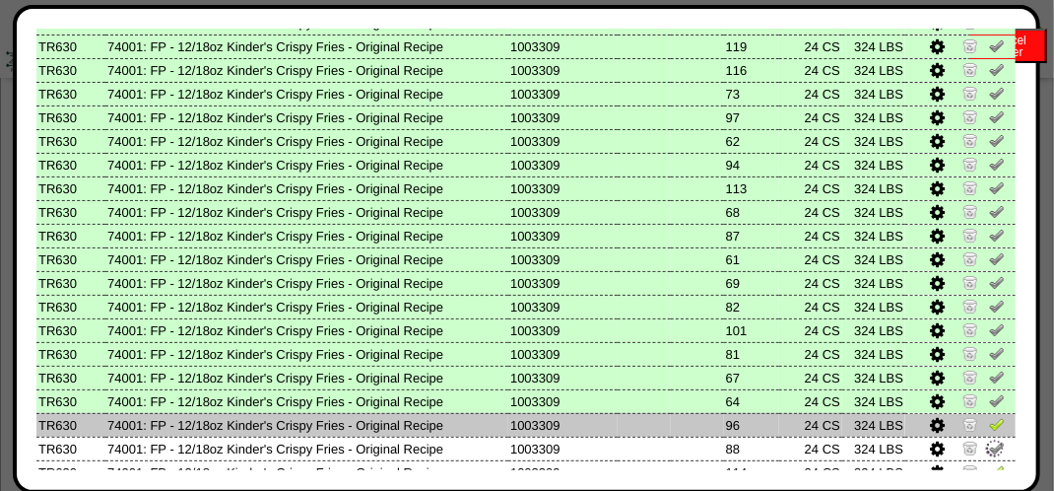
click at [989, 423] on img at bounding box center [997, 424] width 16 height 16
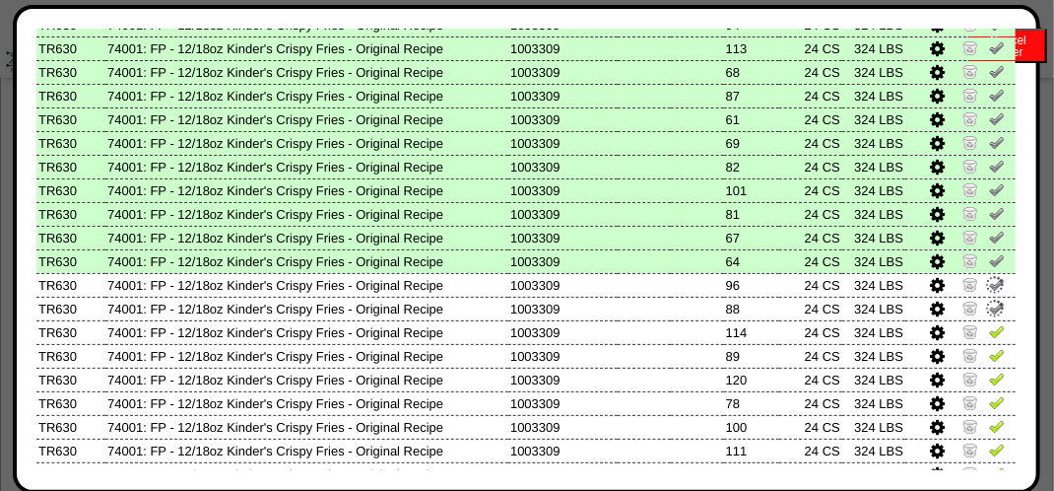
scroll to position [690, 0]
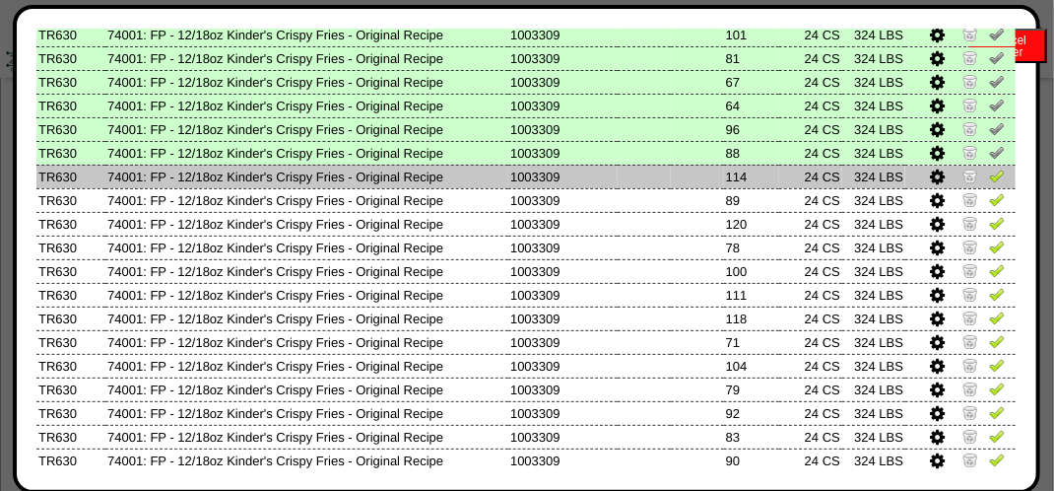
click at [984, 167] on td at bounding box center [961, 177] width 110 height 24
click at [989, 177] on img at bounding box center [997, 176] width 16 height 16
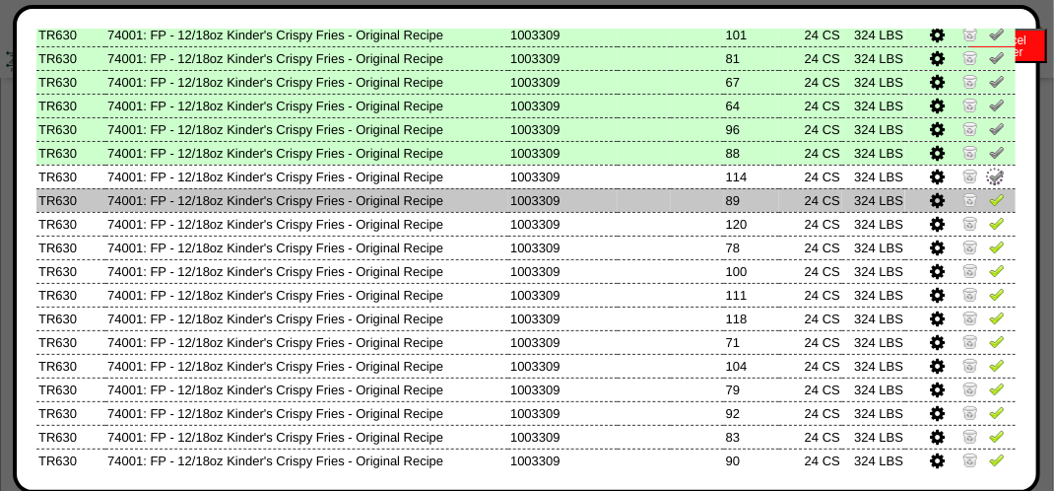
click at [989, 202] on img at bounding box center [997, 199] width 16 height 16
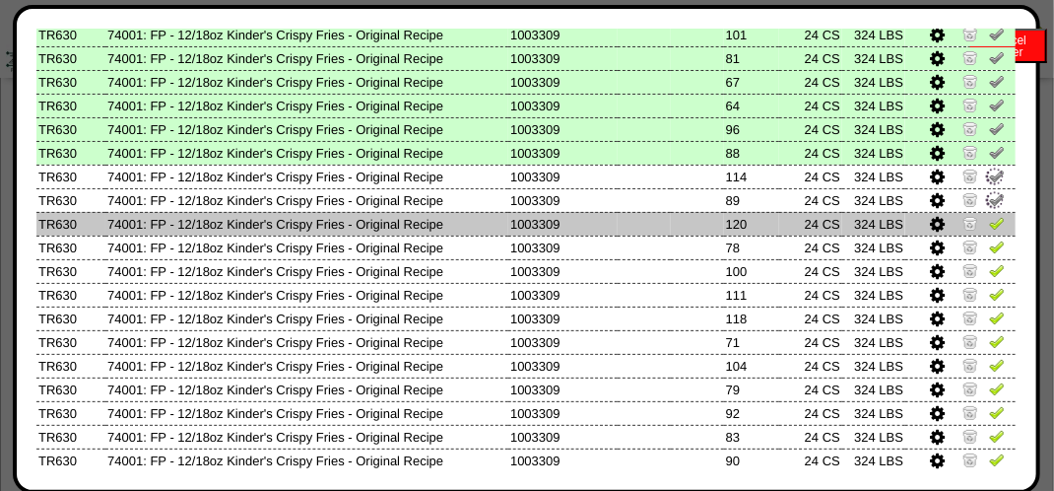
click at [989, 227] on img at bounding box center [997, 223] width 16 height 16
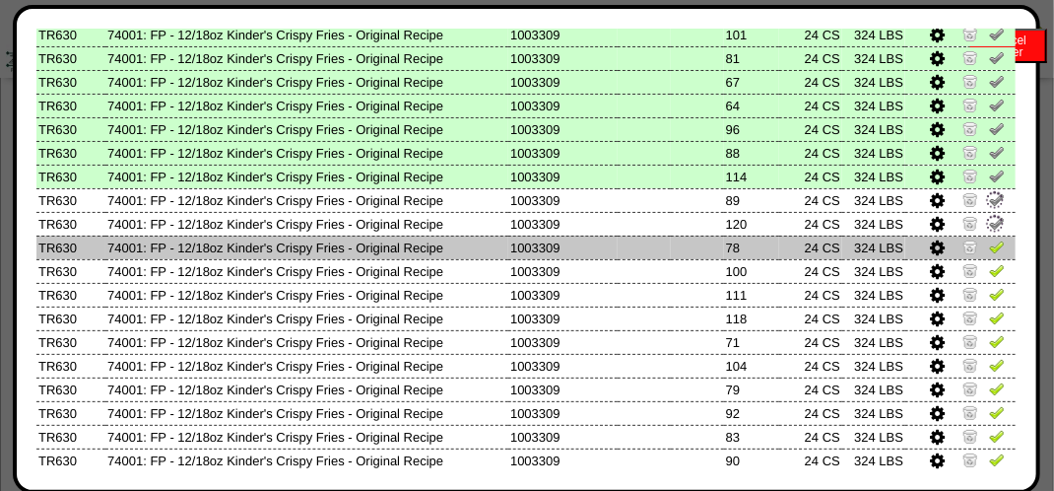
click at [989, 254] on img at bounding box center [997, 246] width 16 height 16
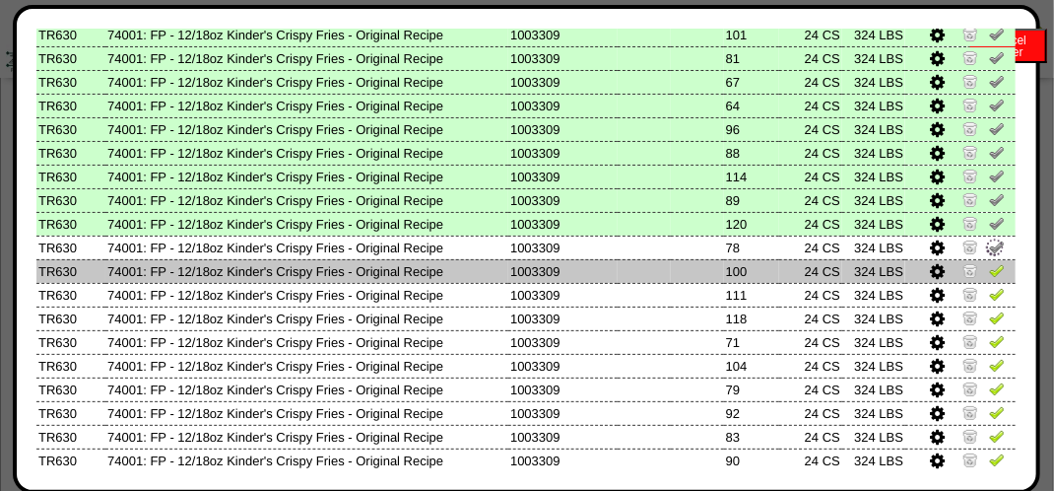
click at [989, 266] on img at bounding box center [997, 270] width 16 height 16
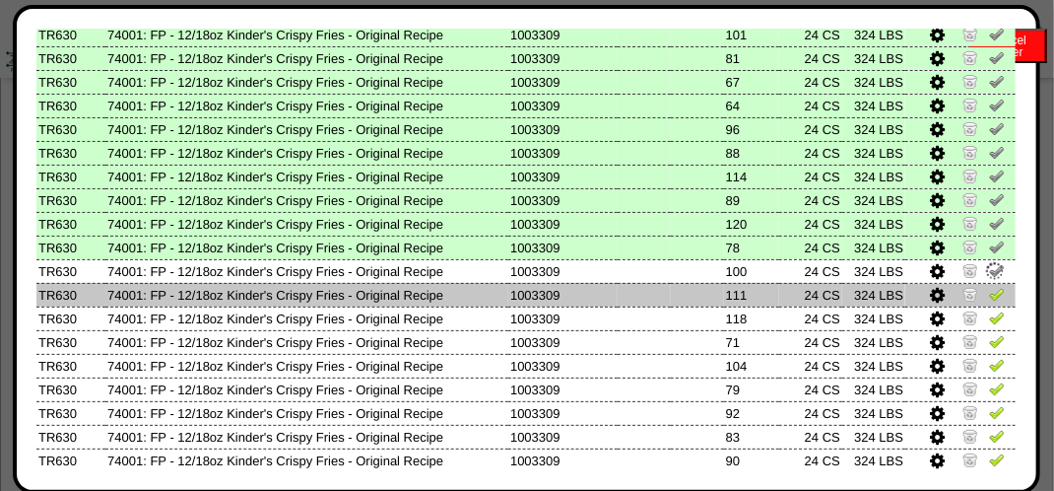
click at [989, 293] on img at bounding box center [997, 294] width 16 height 16
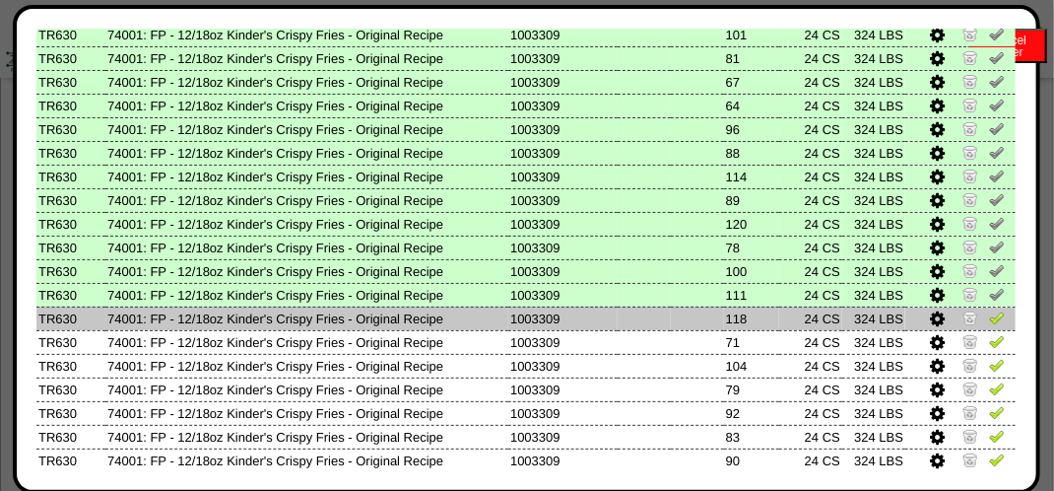
click at [989, 321] on img at bounding box center [997, 317] width 16 height 16
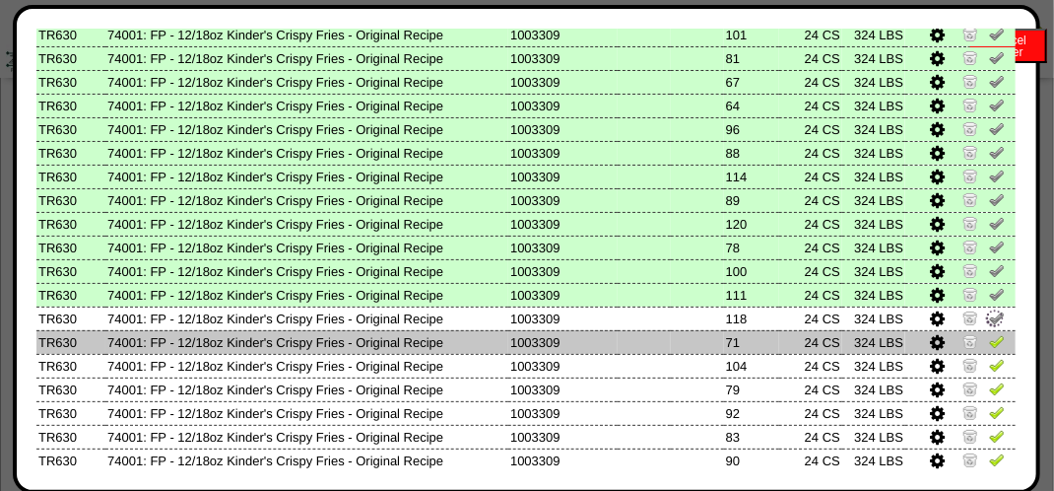
click at [989, 338] on img at bounding box center [997, 341] width 16 height 16
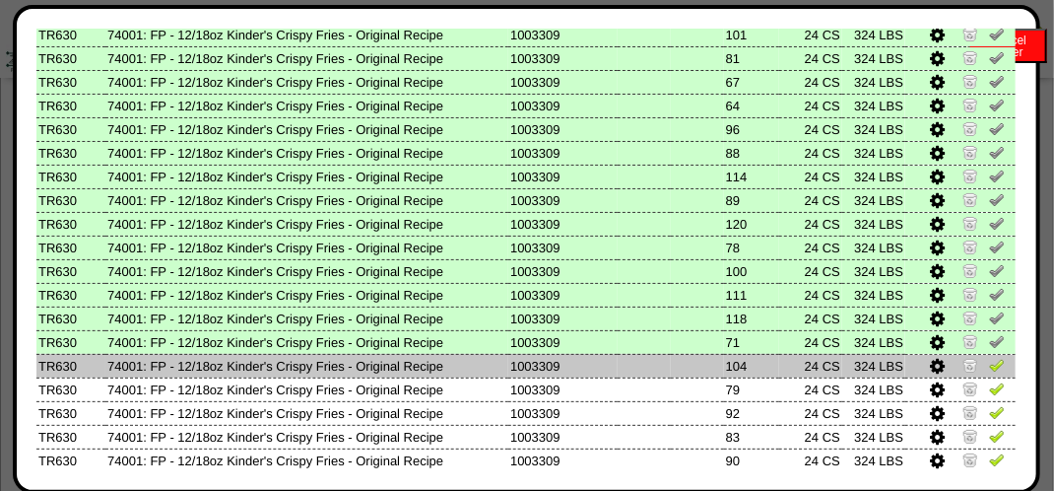
click at [989, 365] on img at bounding box center [997, 365] width 16 height 16
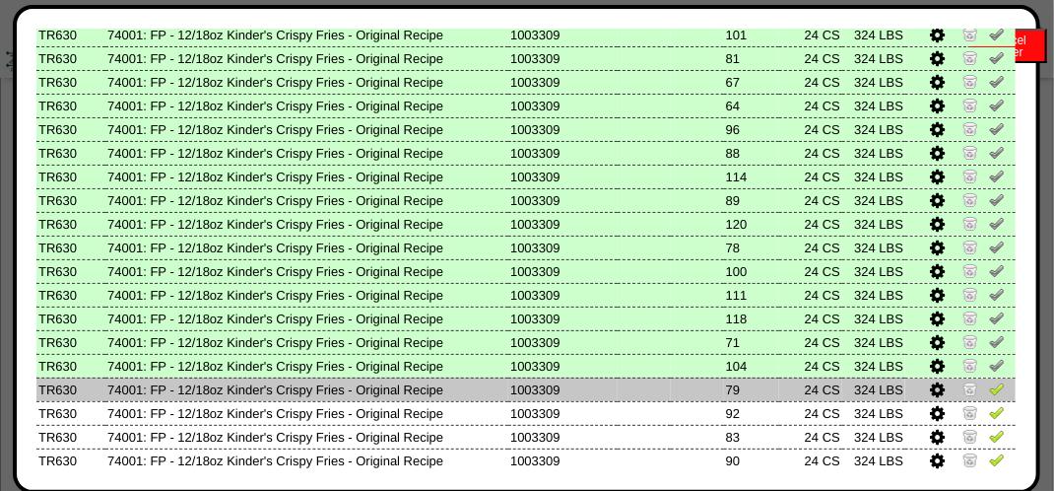
click at [989, 390] on img at bounding box center [997, 388] width 16 height 16
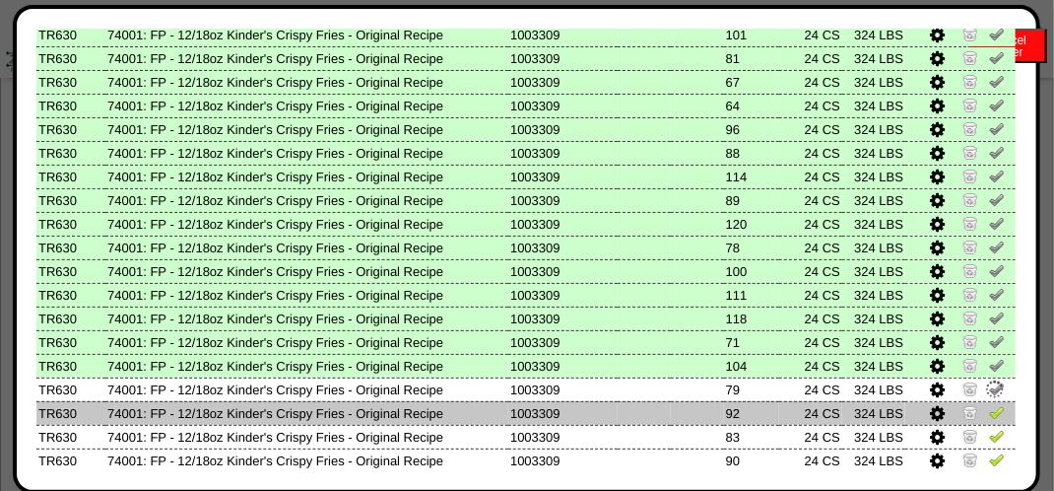
click at [989, 415] on img at bounding box center [997, 412] width 16 height 16
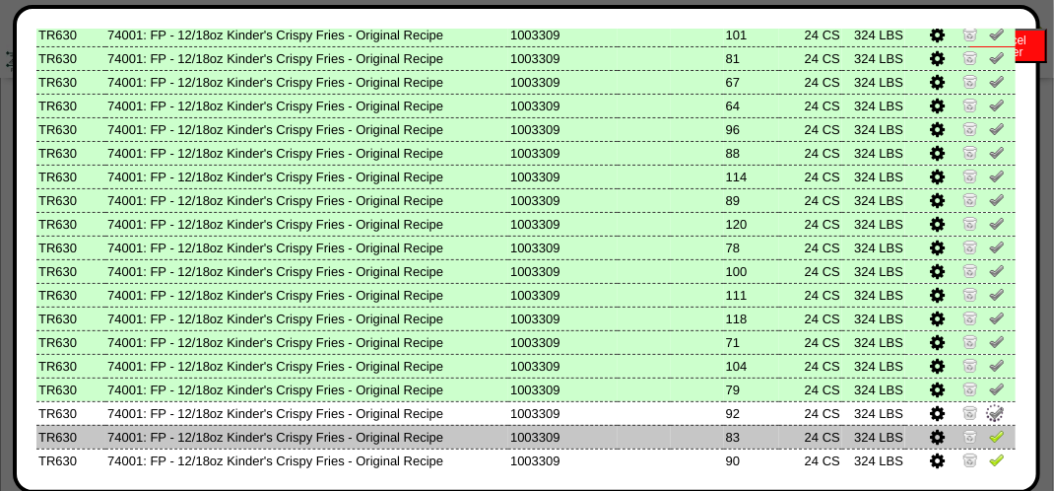
click at [989, 439] on img at bounding box center [997, 436] width 16 height 16
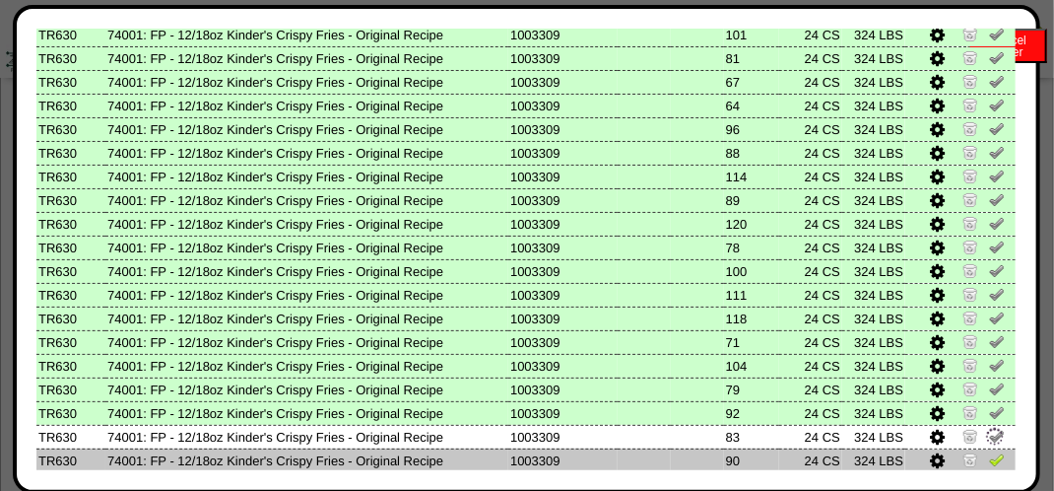
click at [989, 453] on img at bounding box center [997, 459] width 16 height 16
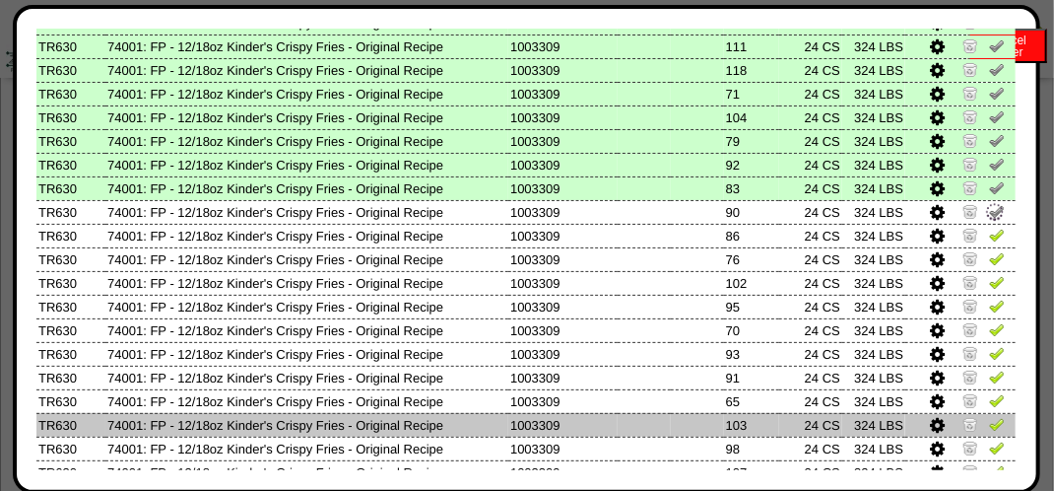
scroll to position [985, 0]
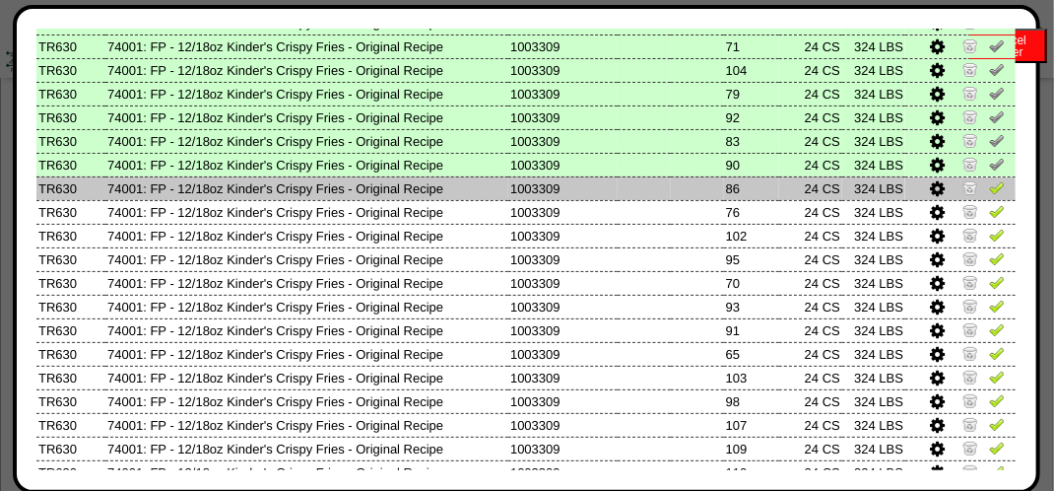
click at [989, 193] on img at bounding box center [997, 187] width 16 height 16
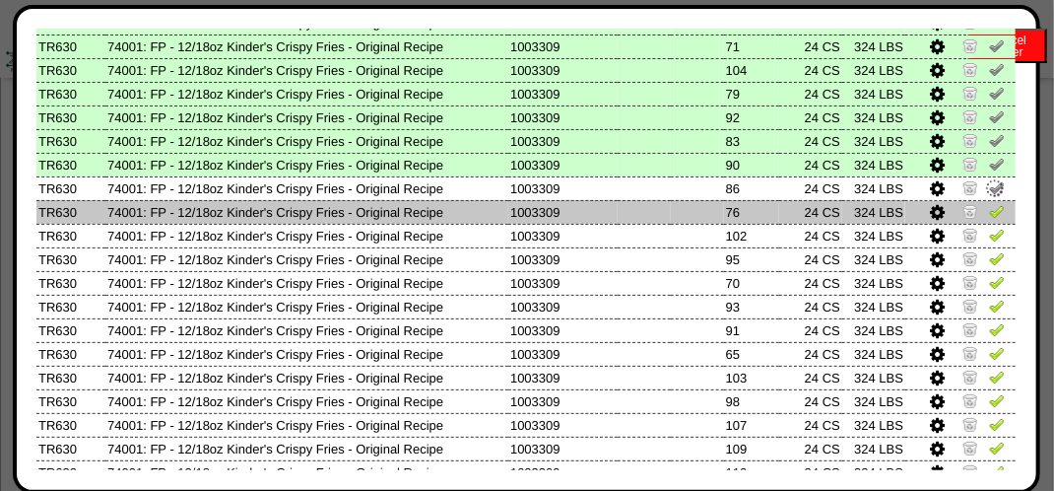
click at [989, 204] on img at bounding box center [997, 211] width 16 height 16
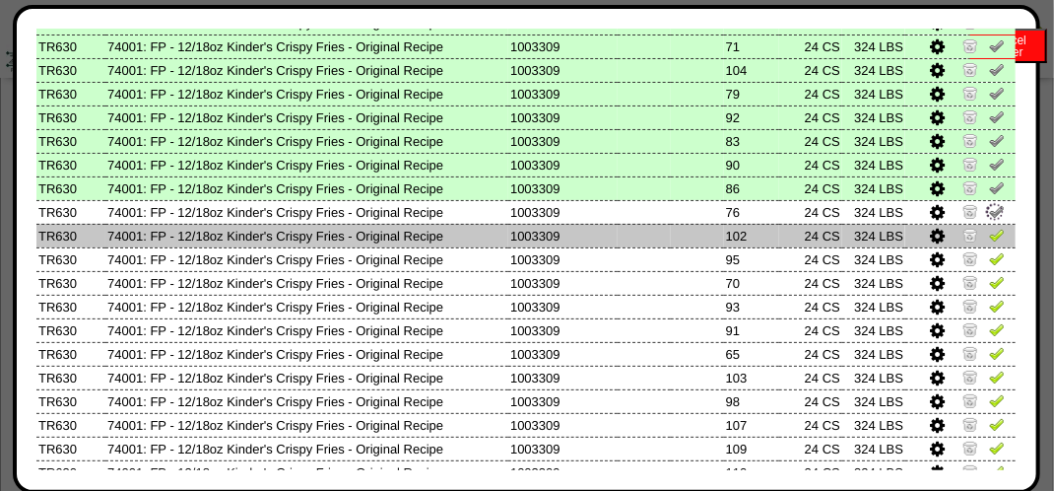
click at [989, 235] on img at bounding box center [997, 235] width 16 height 16
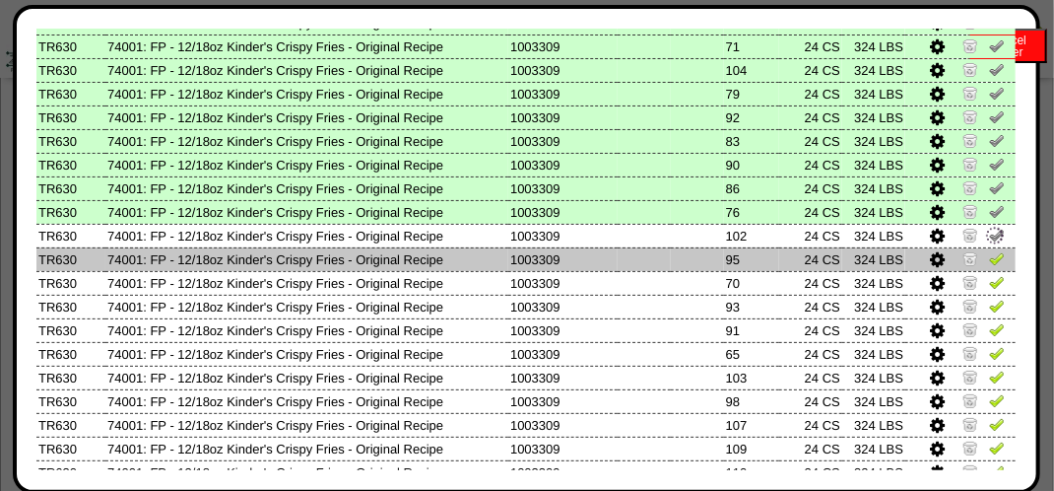
click at [989, 258] on img at bounding box center [997, 258] width 16 height 16
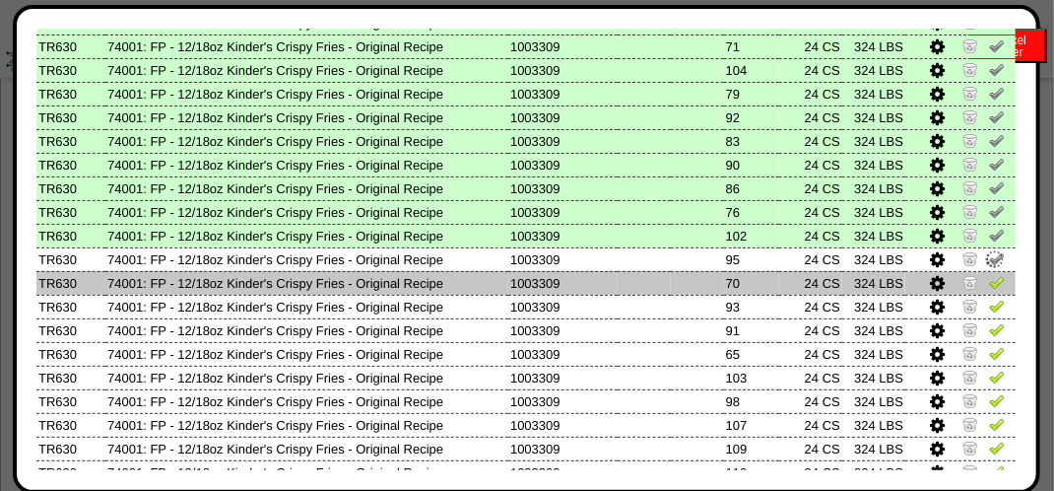
click at [989, 282] on img at bounding box center [997, 282] width 16 height 16
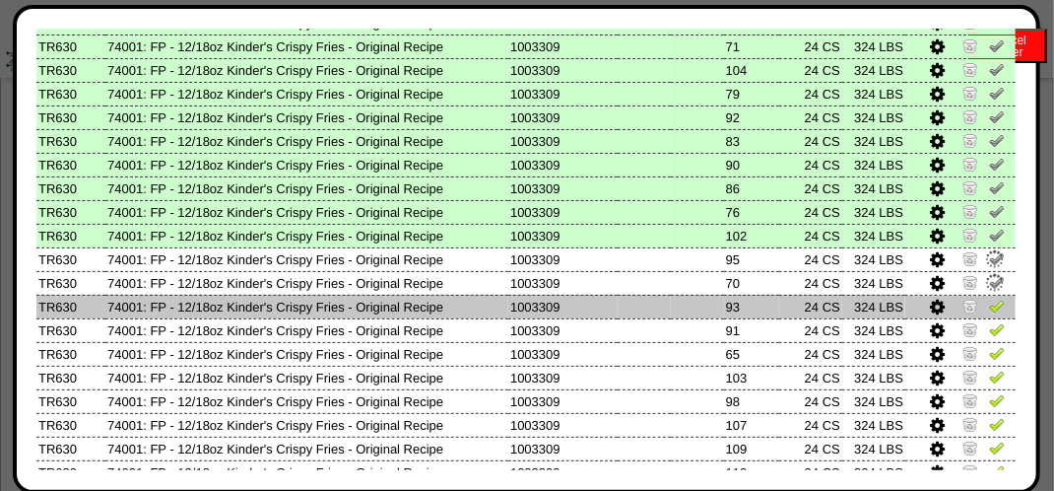
click at [989, 307] on img at bounding box center [997, 306] width 16 height 16
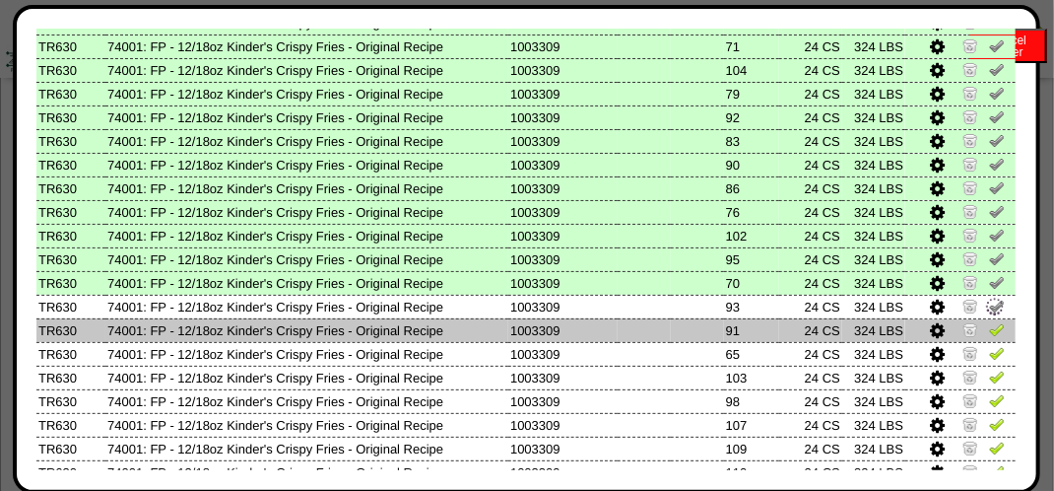
click at [989, 327] on img at bounding box center [997, 329] width 16 height 16
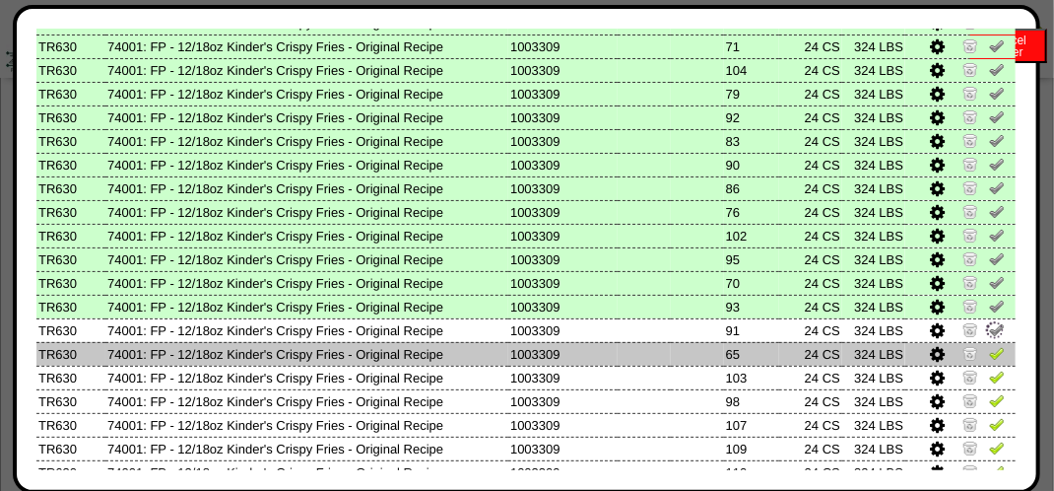
click at [989, 349] on img at bounding box center [997, 353] width 16 height 16
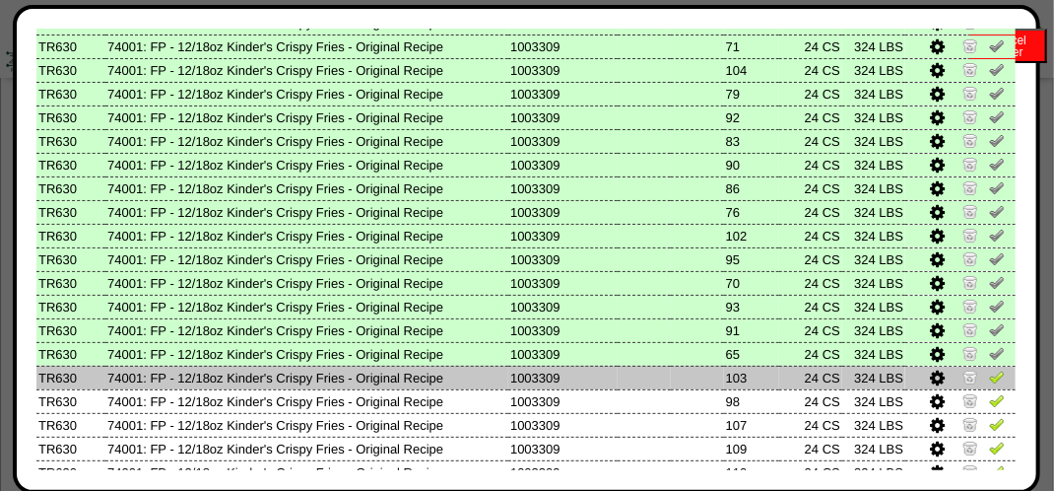
click at [989, 369] on img at bounding box center [997, 377] width 16 height 16
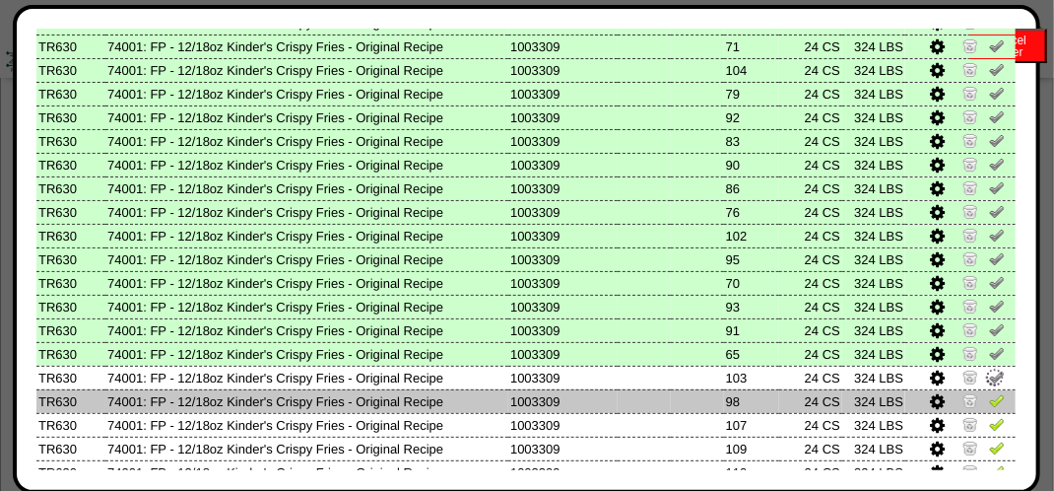
click at [989, 407] on img at bounding box center [997, 400] width 16 height 16
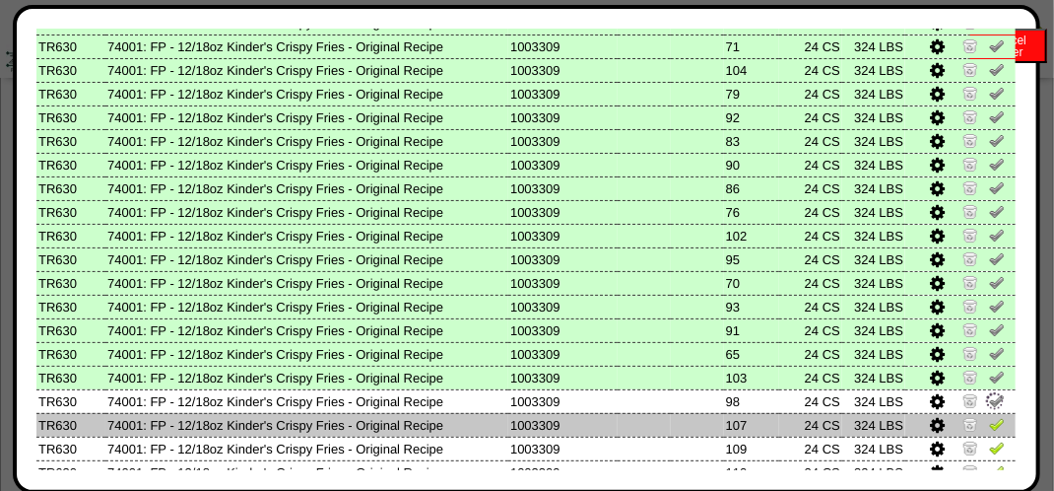
click at [989, 428] on img at bounding box center [997, 424] width 16 height 16
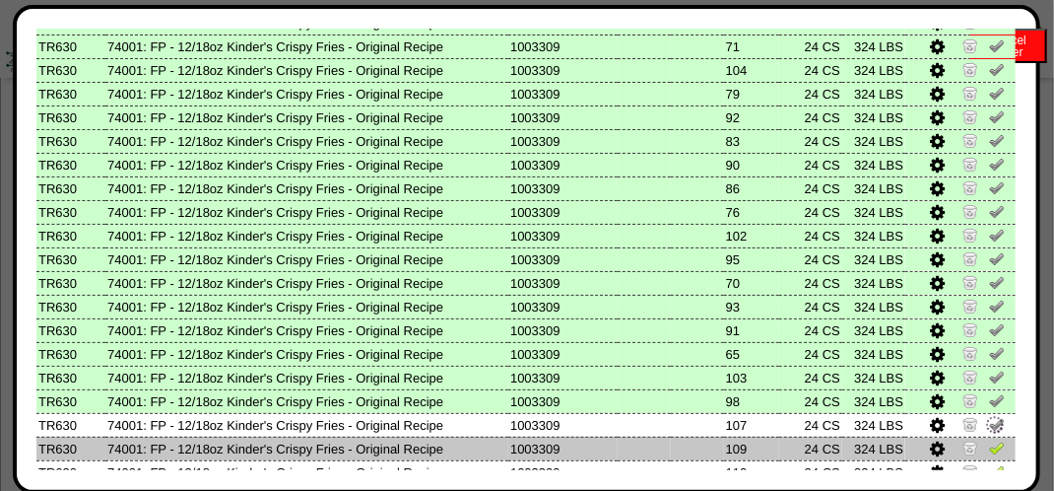
click at [989, 447] on img at bounding box center [997, 447] width 16 height 16
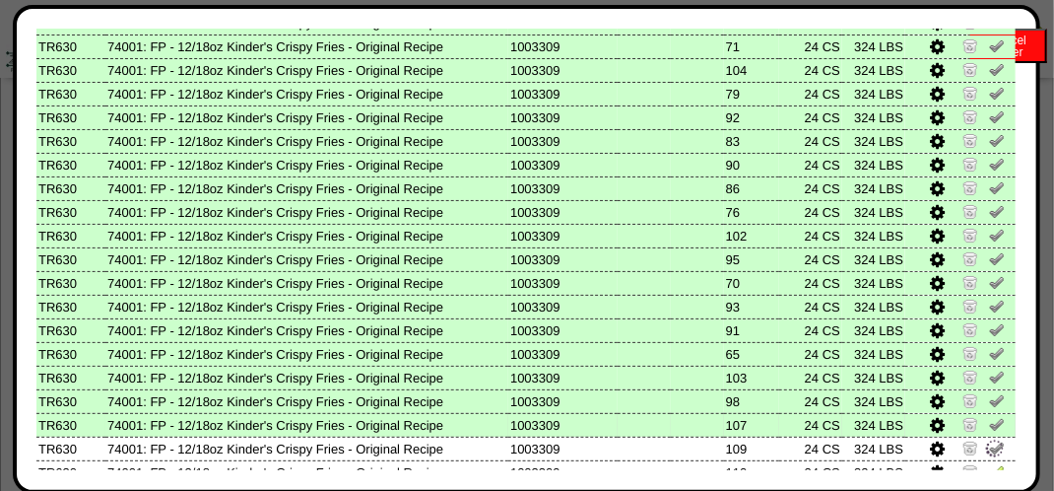
scroll to position [1148, 0]
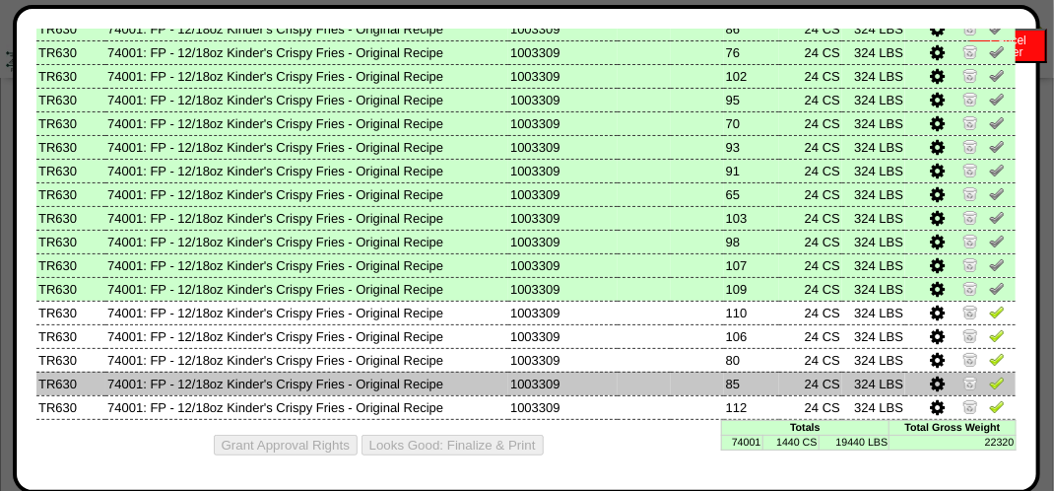
click at [989, 378] on img at bounding box center [997, 382] width 16 height 16
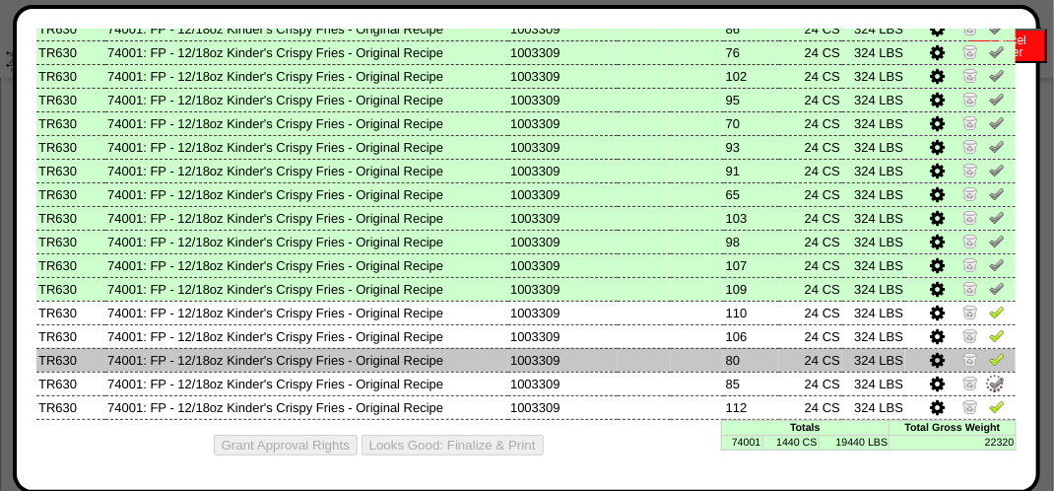
click at [989, 356] on img at bounding box center [997, 359] width 16 height 16
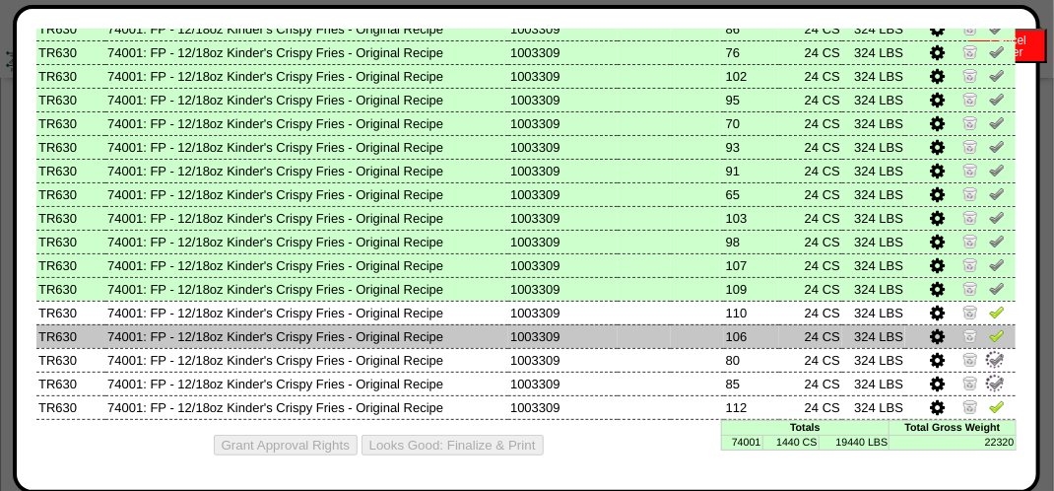
click at [985, 324] on td at bounding box center [961, 336] width 110 height 24
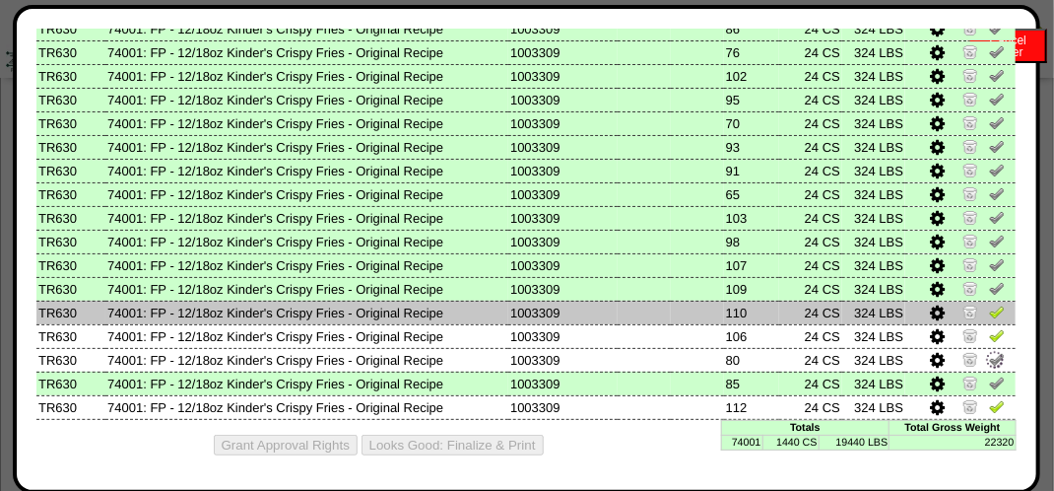
click at [989, 311] on img at bounding box center [997, 311] width 16 height 16
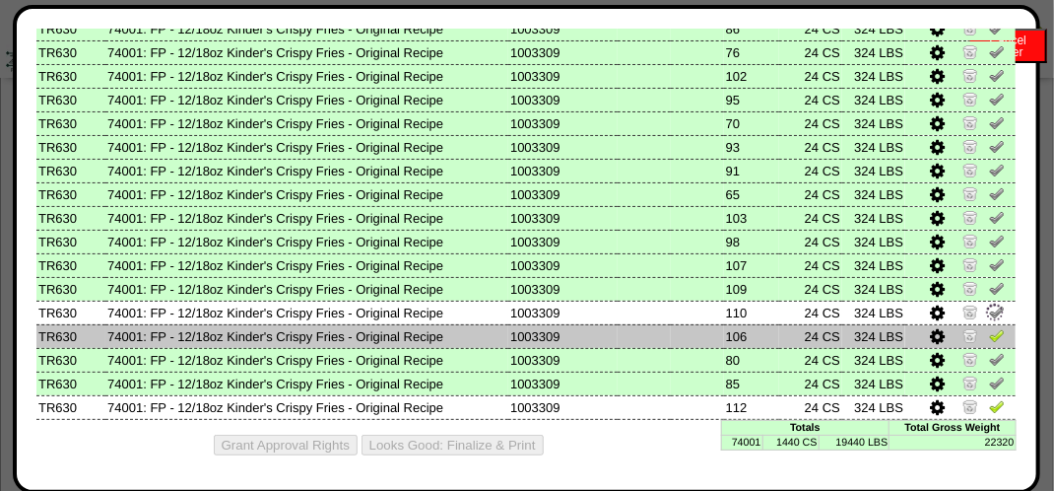
click at [989, 341] on link at bounding box center [997, 338] width 16 height 15
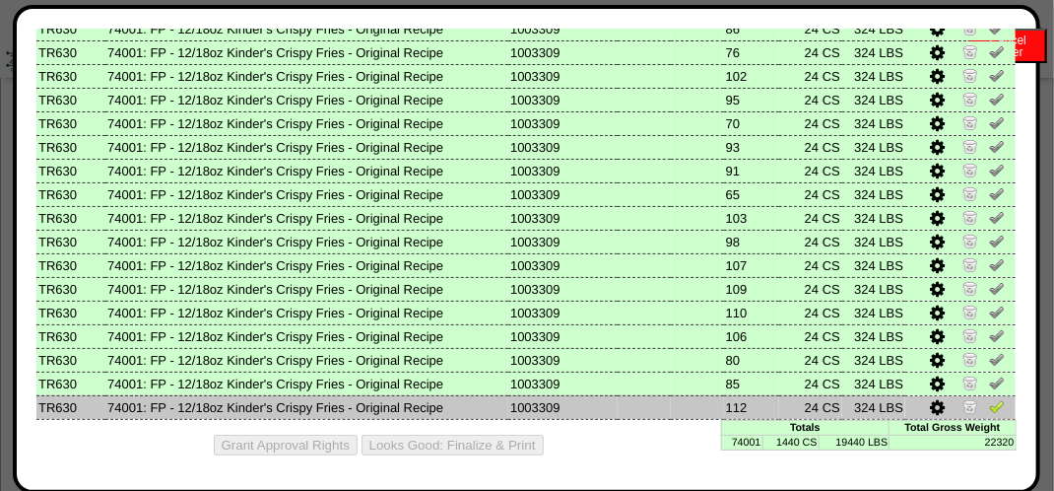
click at [989, 404] on img at bounding box center [997, 406] width 16 height 16
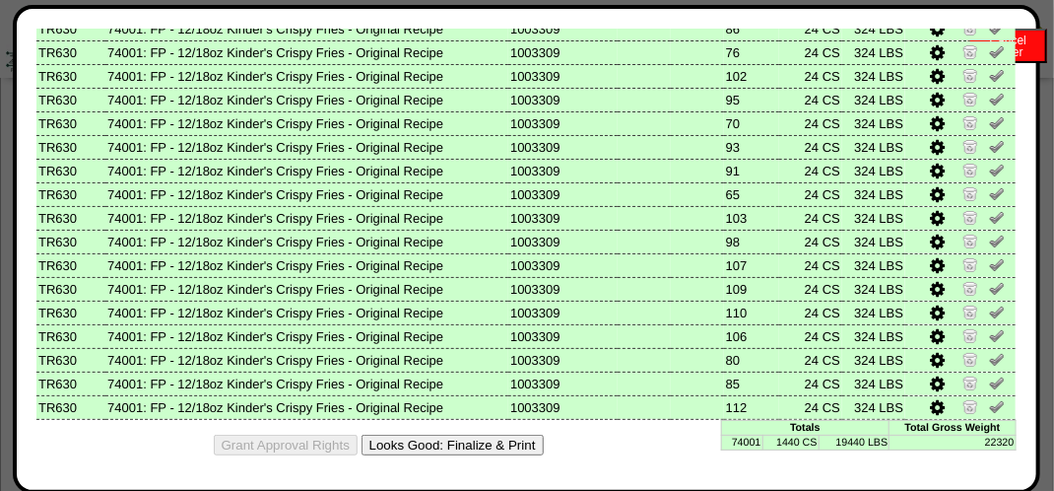
click at [485, 436] on button "Looks Good: Finalize & Print" at bounding box center [453, 445] width 182 height 21
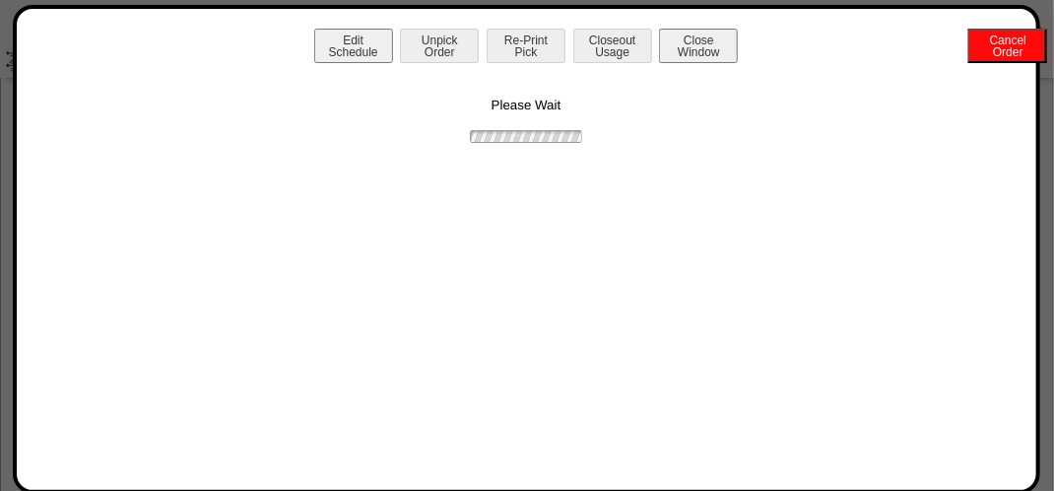
scroll to position [0, 0]
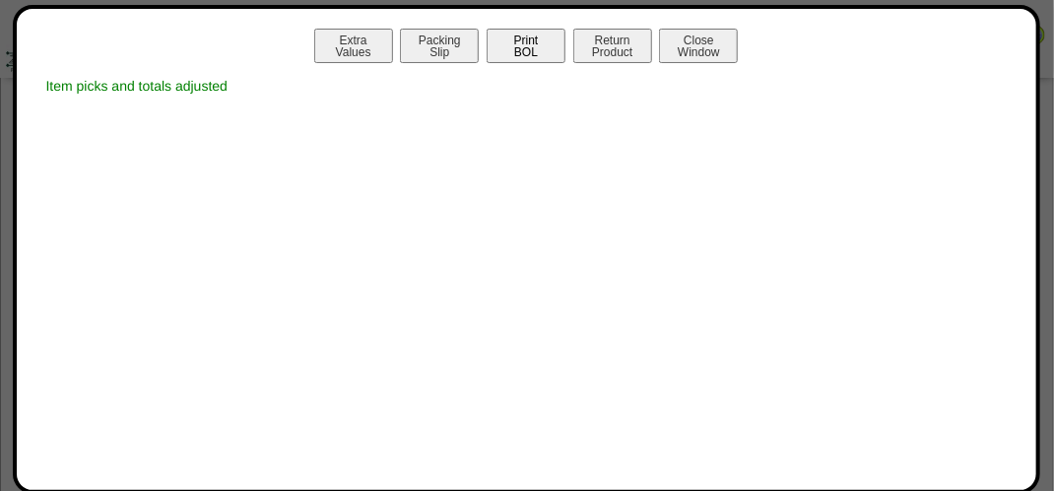
click at [546, 58] on button "Print BOL" at bounding box center [526, 46] width 79 height 34
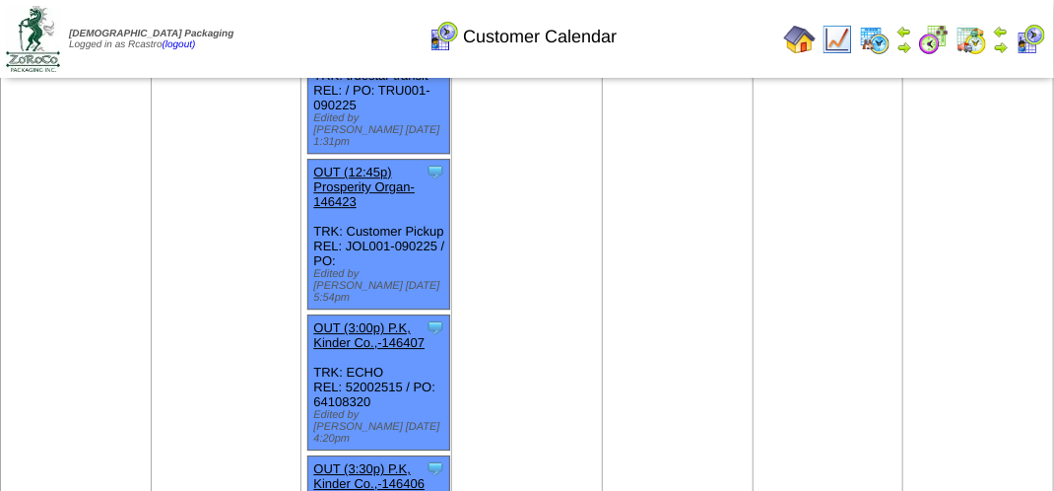
scroll to position [1989, 0]
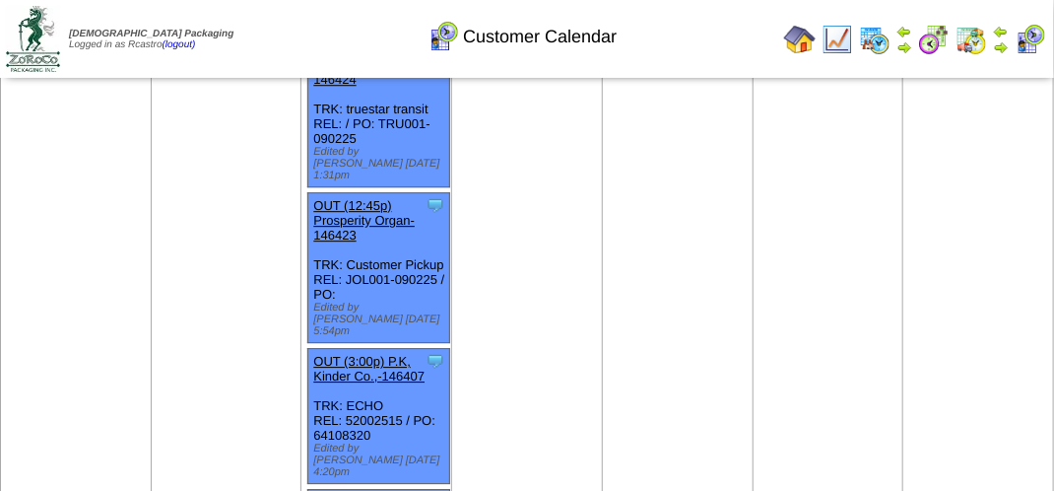
click at [972, 37] on img at bounding box center [972, 40] width 32 height 32
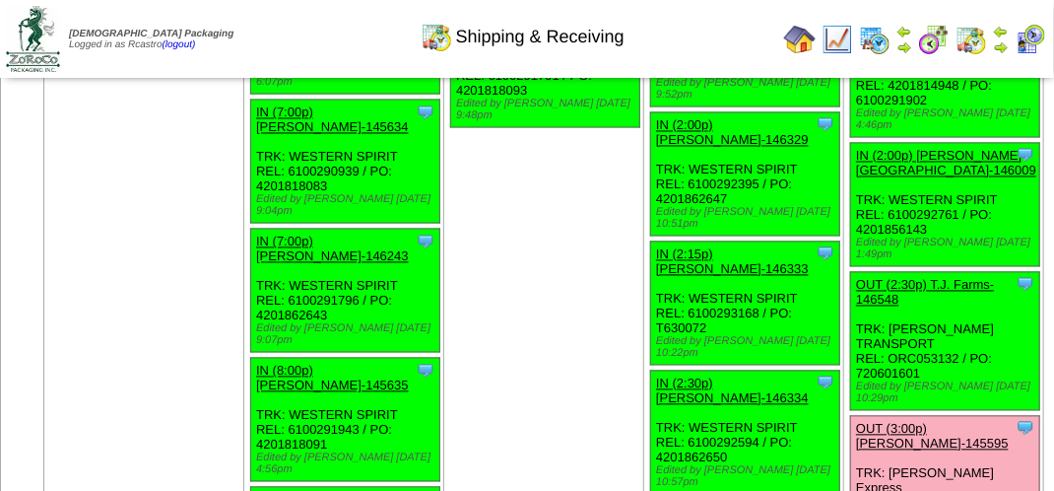
scroll to position [6405, 0]
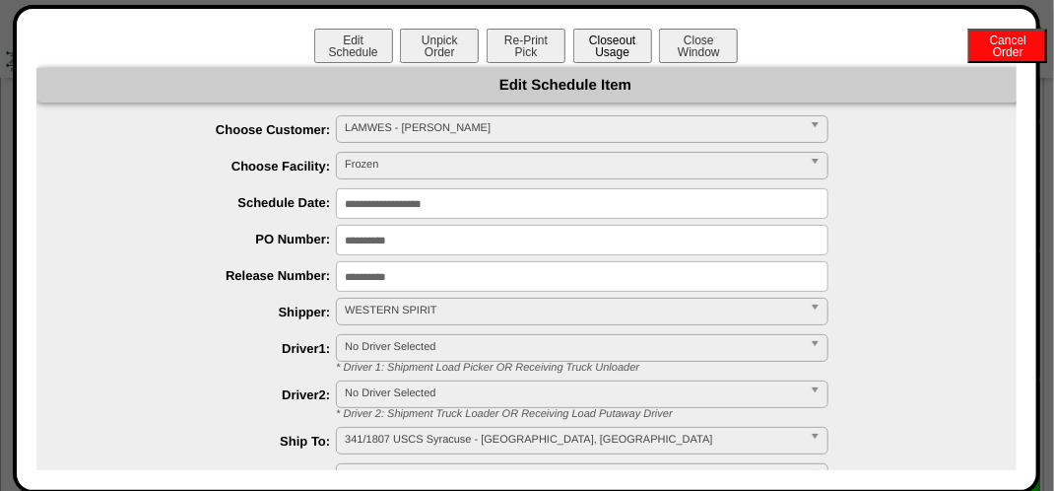
click at [598, 37] on button "Closeout Usage" at bounding box center [612, 46] width 79 height 34
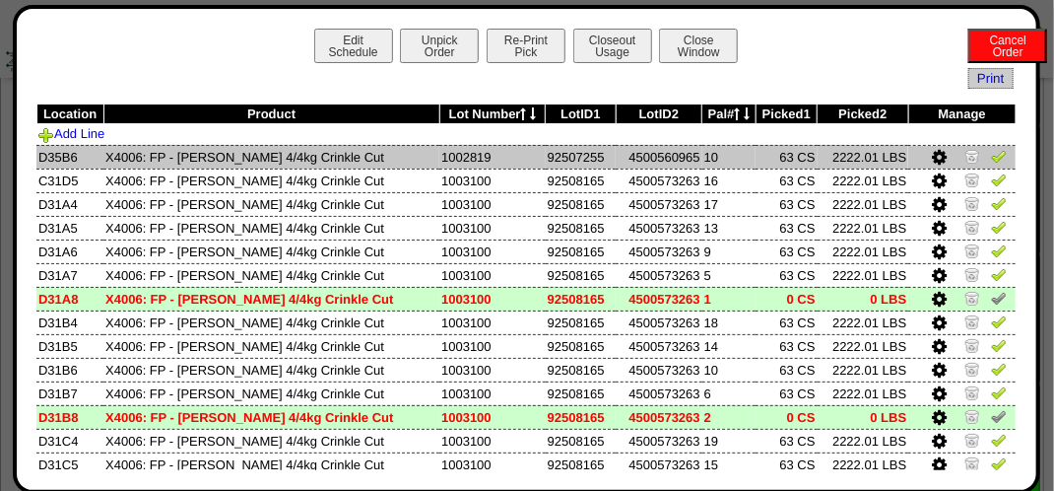
click at [991, 160] on img at bounding box center [999, 156] width 16 height 16
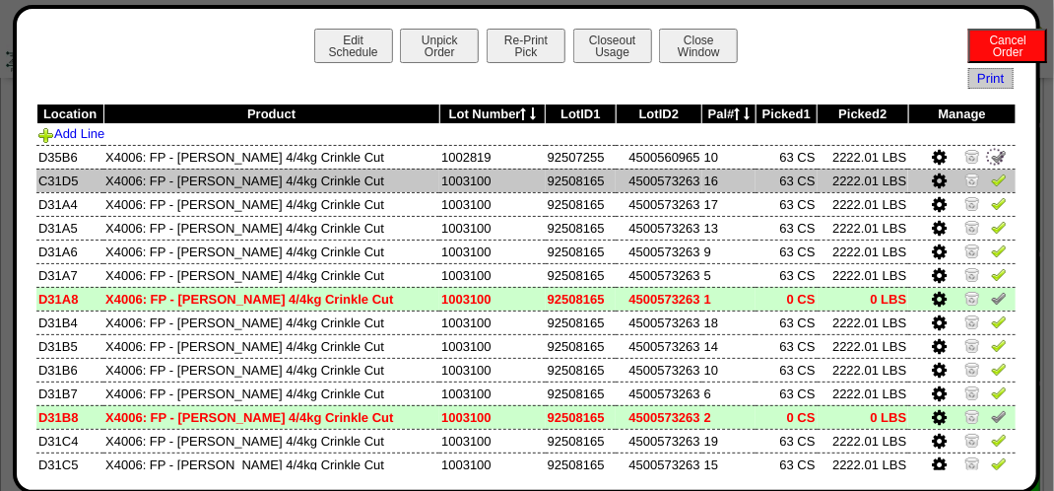
click at [991, 175] on img at bounding box center [999, 179] width 16 height 16
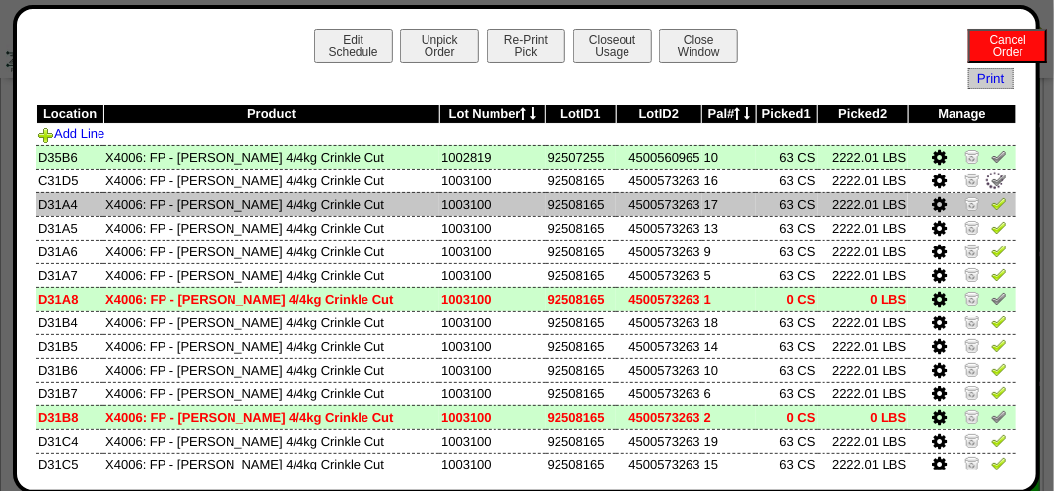
click at [991, 208] on img at bounding box center [999, 203] width 16 height 16
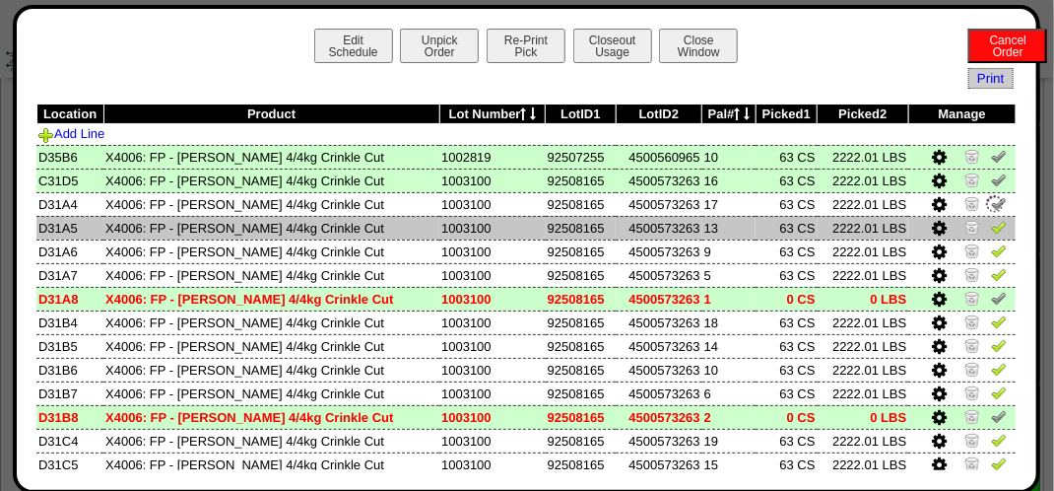
click at [991, 232] on img at bounding box center [999, 227] width 16 height 16
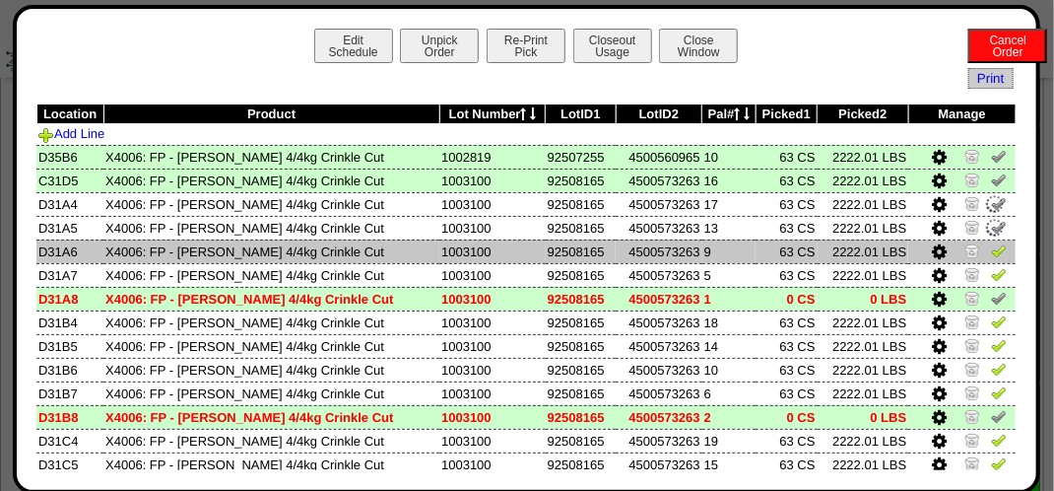
click at [991, 258] on img at bounding box center [999, 250] width 16 height 16
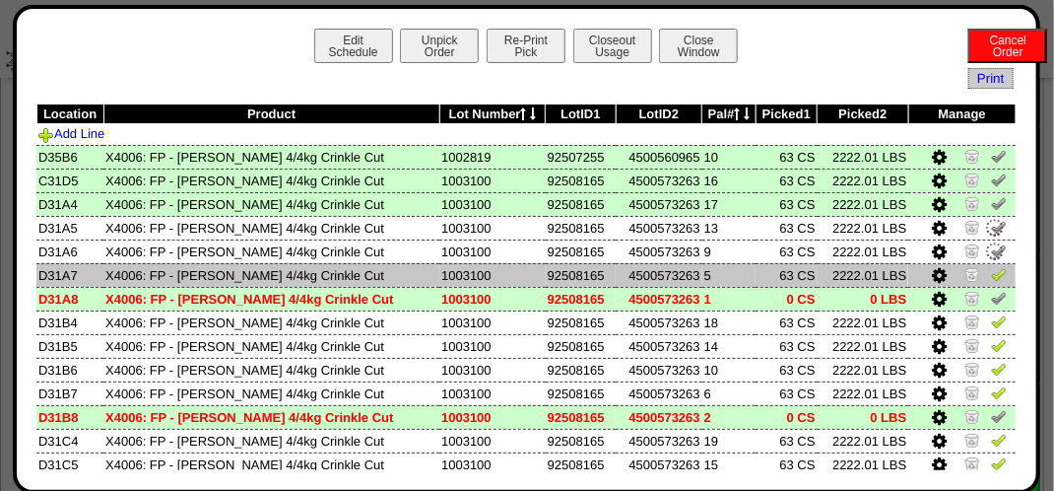
click at [991, 274] on img at bounding box center [999, 274] width 16 height 16
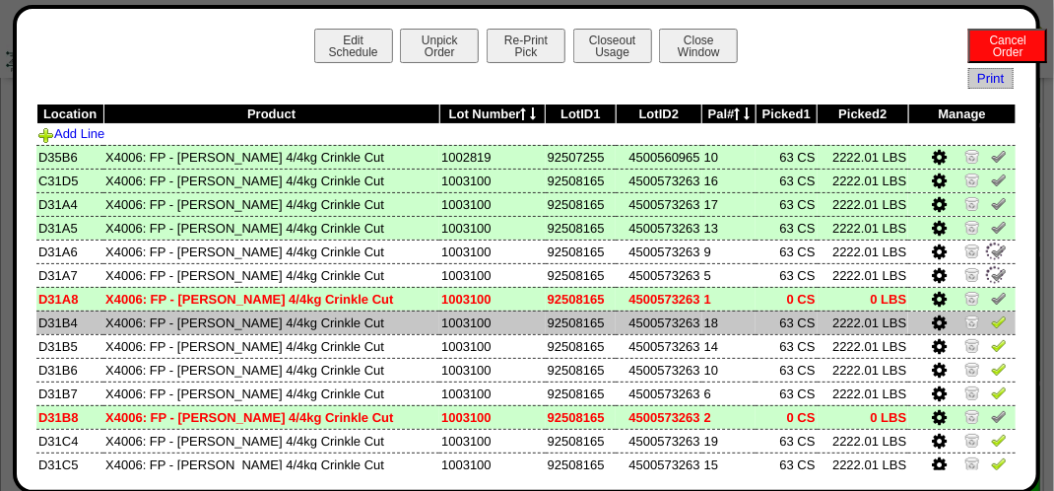
click at [991, 322] on img at bounding box center [999, 321] width 16 height 16
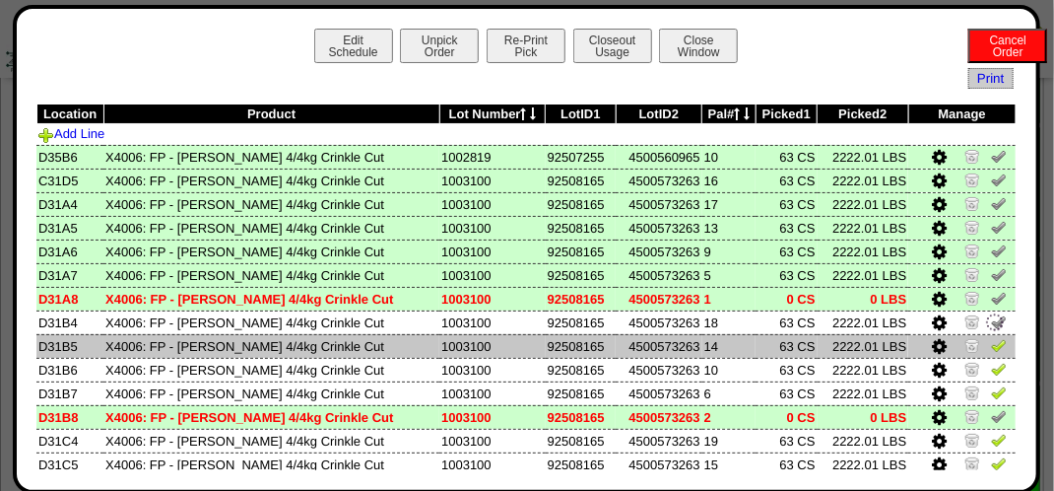
click at [991, 351] on img at bounding box center [999, 345] width 16 height 16
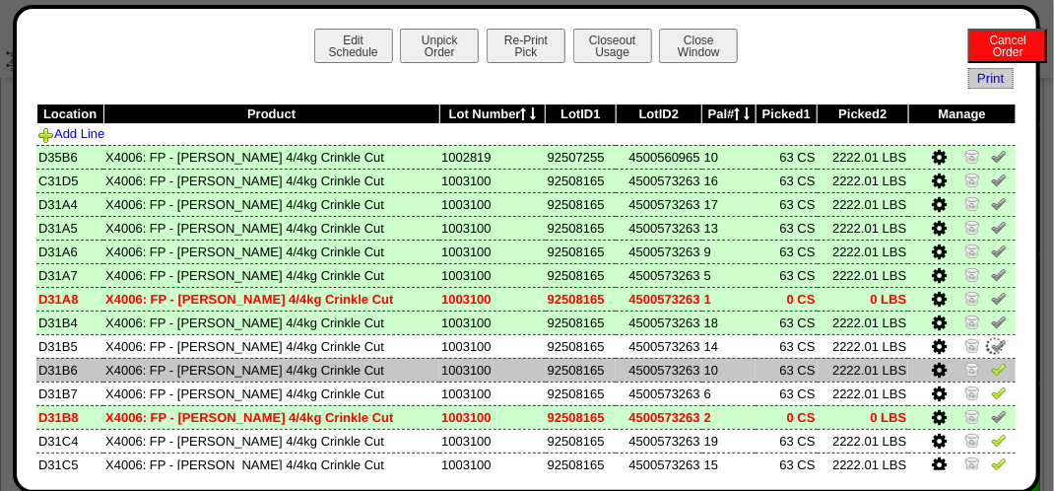
click at [991, 377] on link at bounding box center [999, 372] width 16 height 15
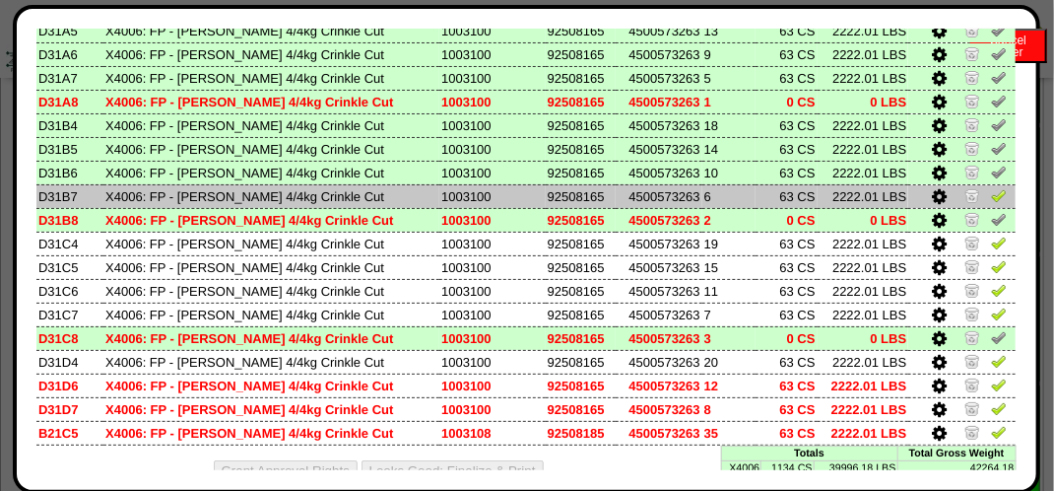
click at [991, 194] on img at bounding box center [999, 195] width 16 height 16
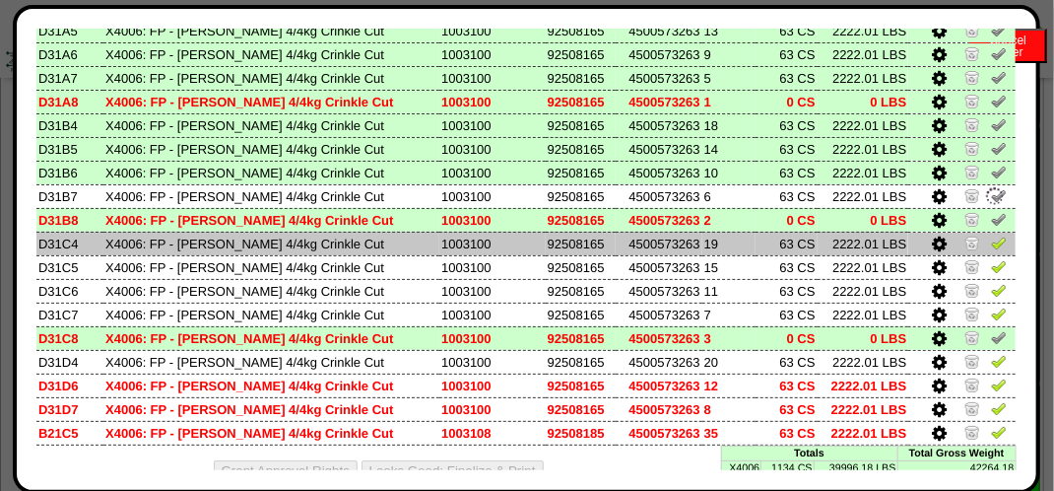
click at [991, 248] on img at bounding box center [999, 243] width 16 height 16
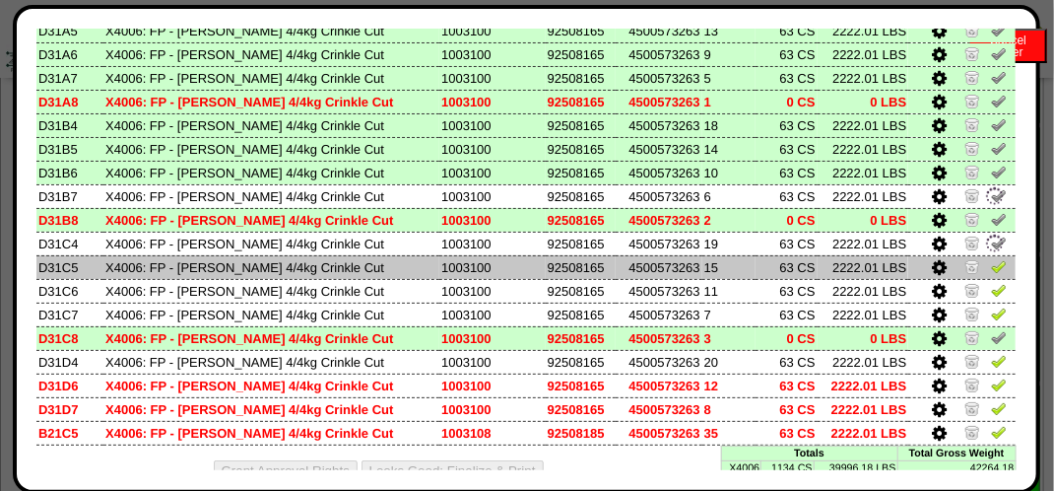
click at [991, 275] on link at bounding box center [999, 269] width 16 height 15
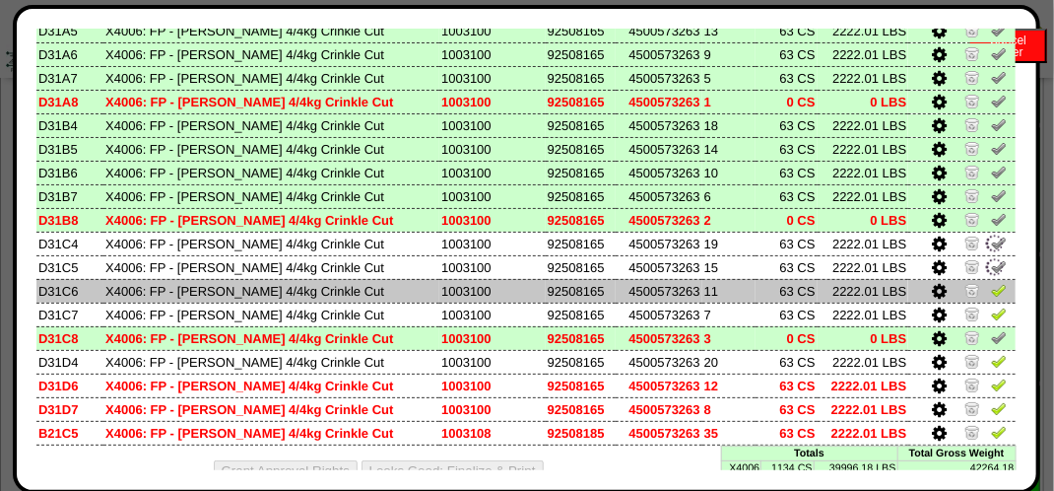
click at [991, 293] on img at bounding box center [999, 290] width 16 height 16
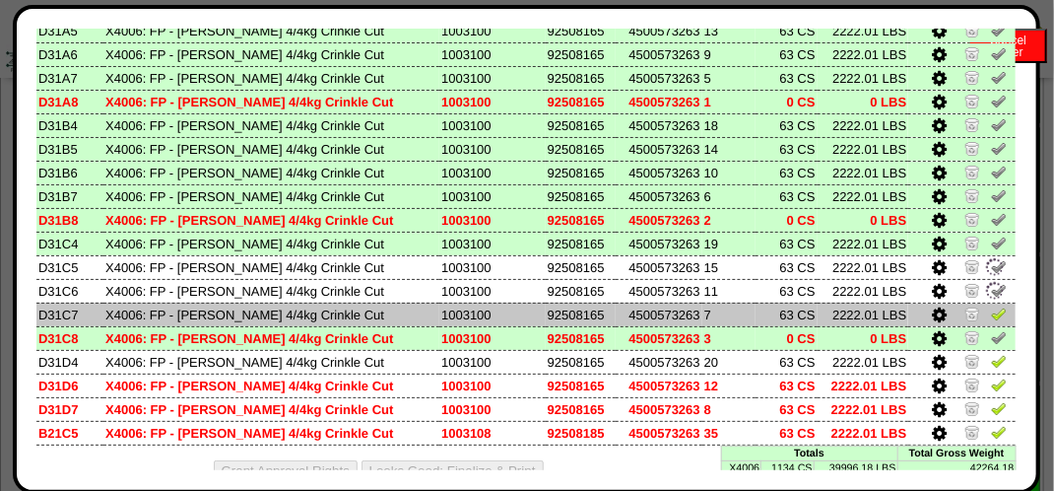
click at [991, 309] on img at bounding box center [999, 313] width 16 height 16
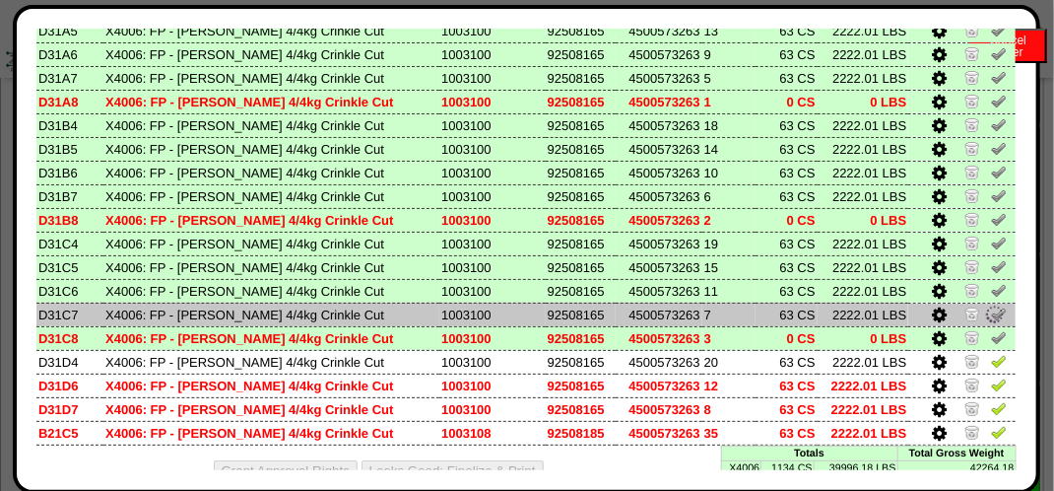
scroll to position [226, 0]
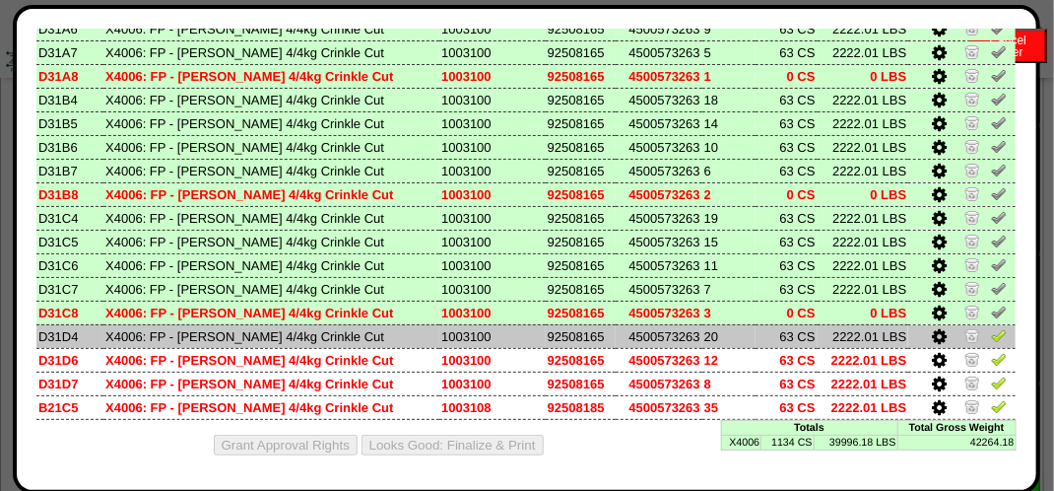
click at [991, 332] on img at bounding box center [999, 335] width 16 height 16
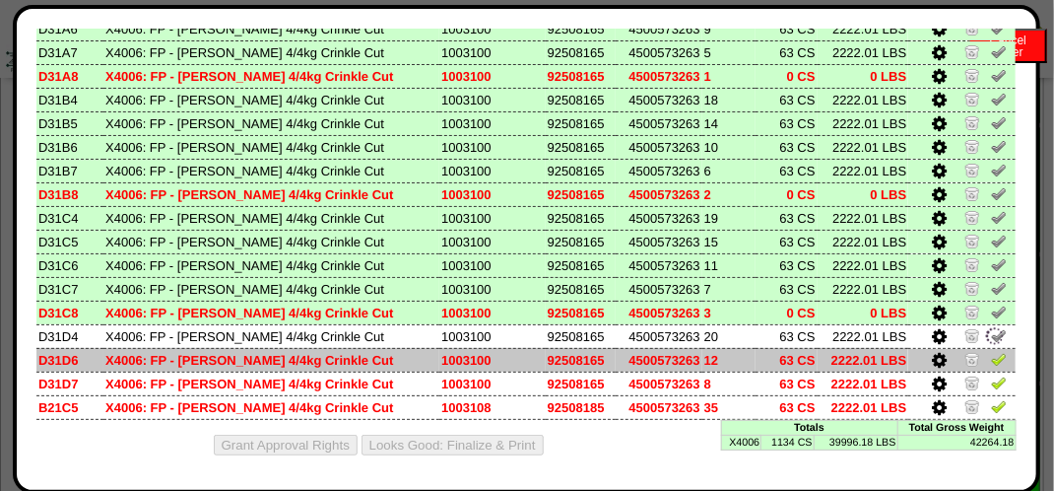
click at [991, 358] on img at bounding box center [999, 359] width 16 height 16
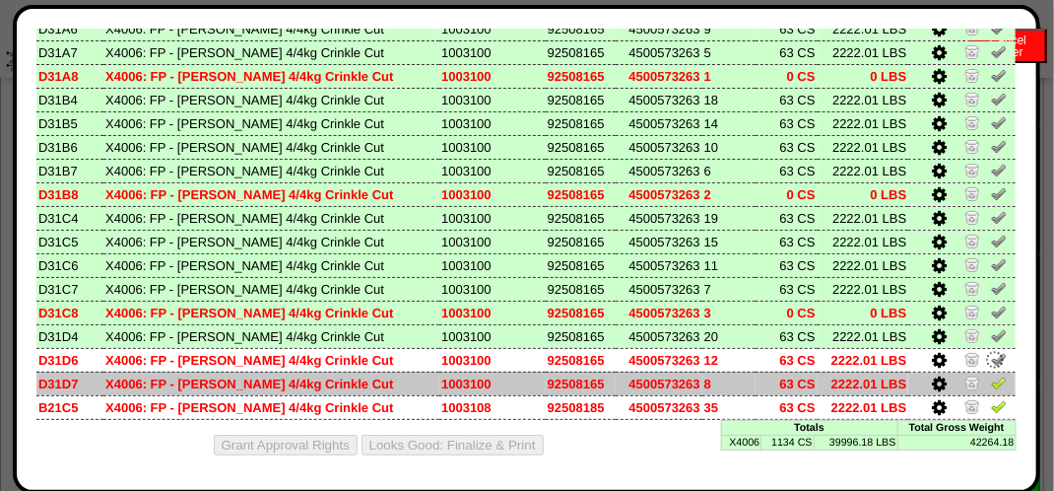
click at [991, 385] on img at bounding box center [999, 382] width 16 height 16
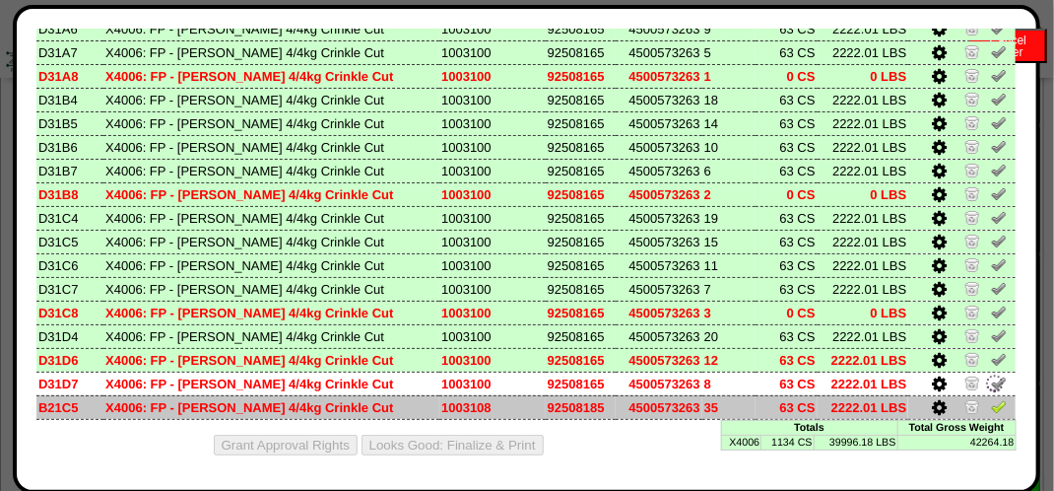
click at [991, 401] on img at bounding box center [999, 406] width 16 height 16
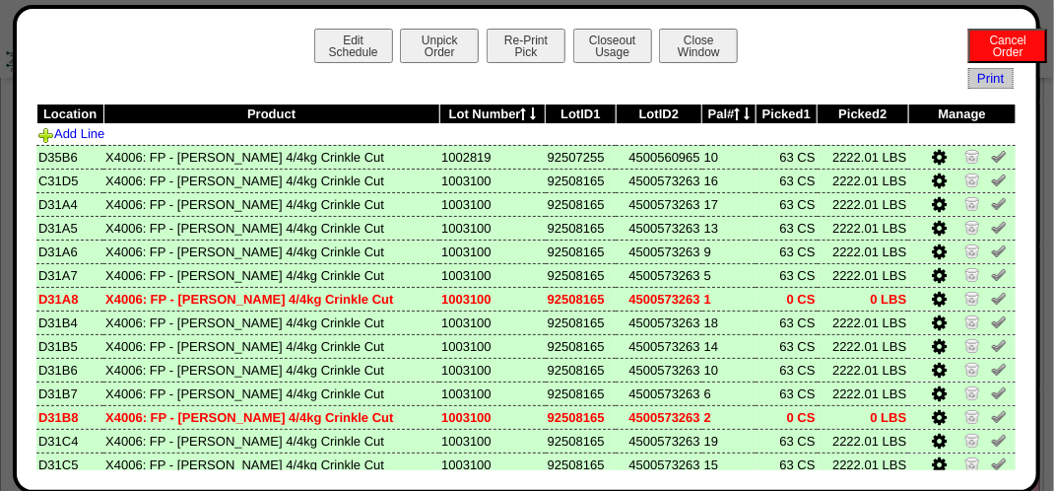
scroll to position [6602, 0]
click at [622, 53] on button "Closeout Usage" at bounding box center [612, 46] width 79 height 34
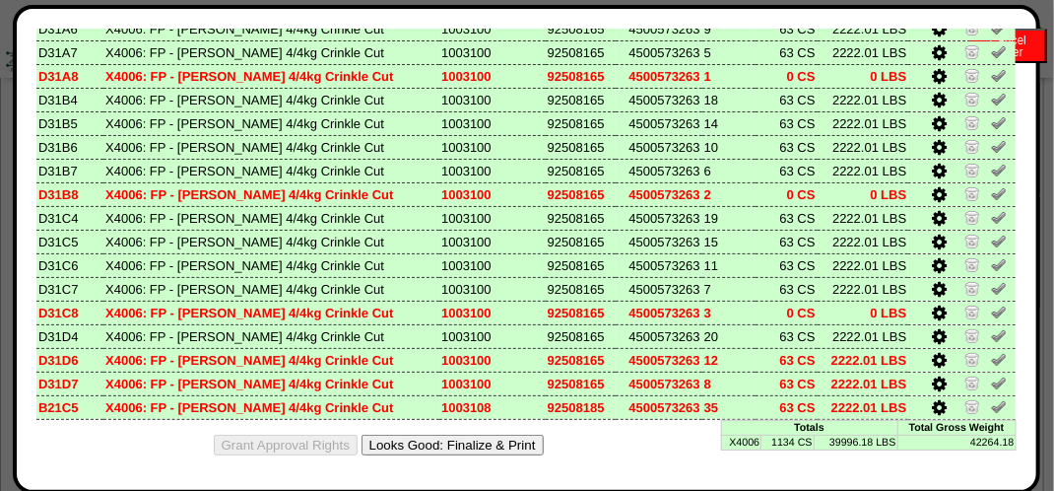
scroll to position [7094, 0]
click at [497, 445] on button "Looks Good: Finalize & Print" at bounding box center [453, 445] width 182 height 21
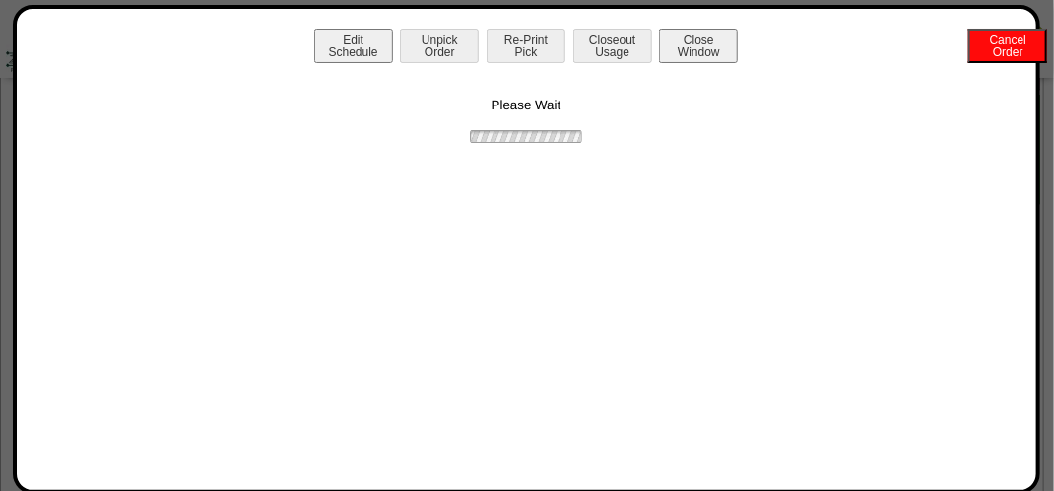
scroll to position [0, 0]
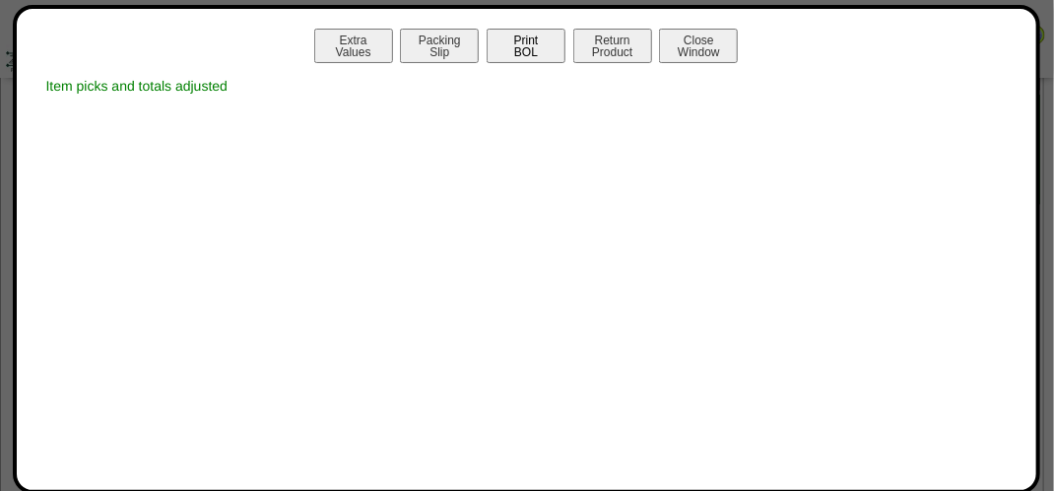
click at [525, 47] on button "Print BOL" at bounding box center [526, 46] width 79 height 34
